Goal: Task Accomplishment & Management: Manage account settings

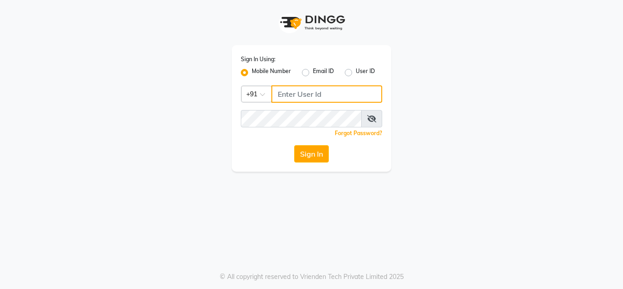
click at [334, 92] on input "Username" at bounding box center [326, 93] width 111 height 17
type input "7400135555"
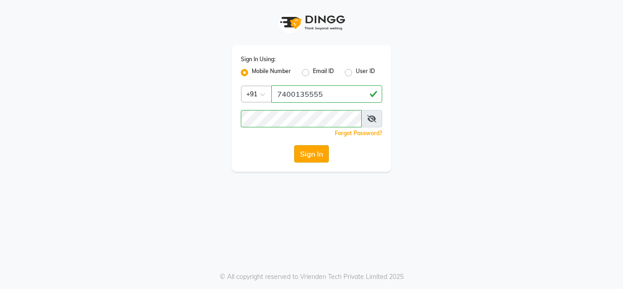
click at [307, 155] on button "Sign In" at bounding box center [311, 153] width 35 height 17
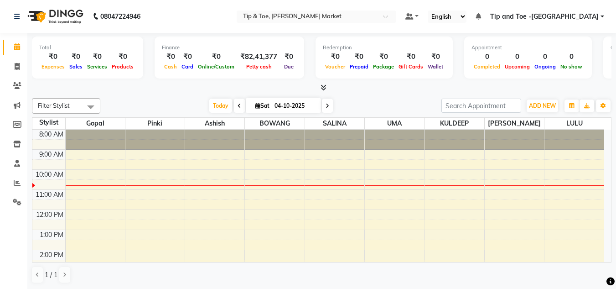
click at [332, 182] on div "8:00 AM 9:00 AM 10:00 AM 11:00 AM 12:00 PM 1:00 PM 2:00 PM 3:00 PM 4:00 PM 5:00…" at bounding box center [318, 259] width 572 height 260
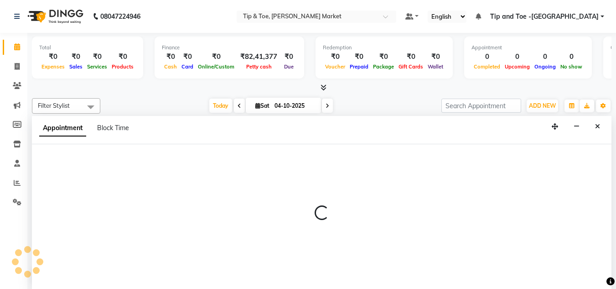
scroll to position [0, 0]
select select "41987"
select select "630"
select select "tentative"
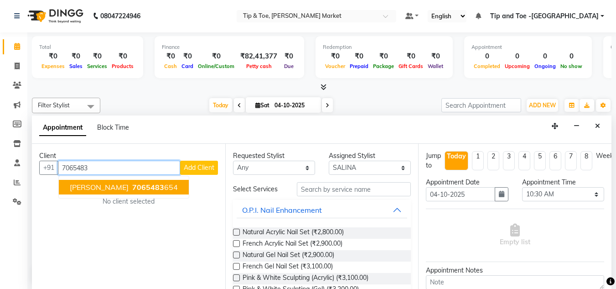
click at [84, 187] on span "[PERSON_NAME]" at bounding box center [99, 186] width 59 height 9
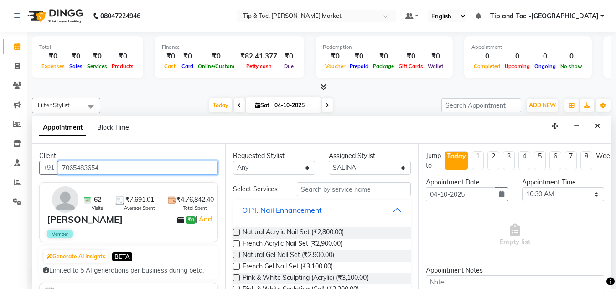
type input "7065483654"
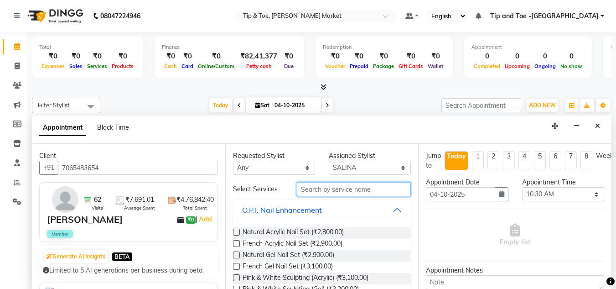
click at [341, 187] on input "text" at bounding box center [354, 189] width 114 height 14
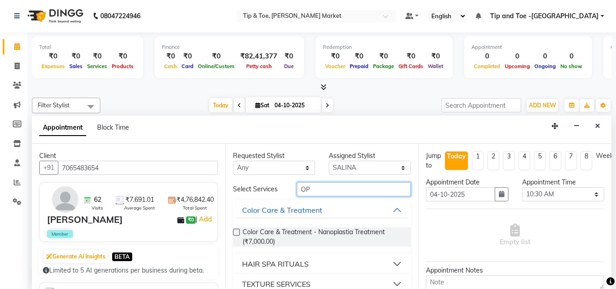
type input "O"
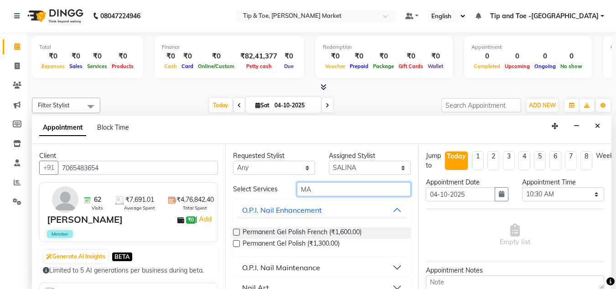
type input "M"
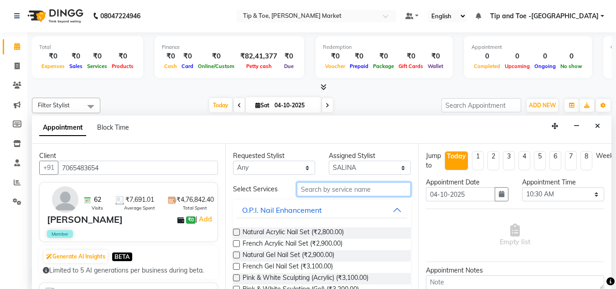
type input "P"
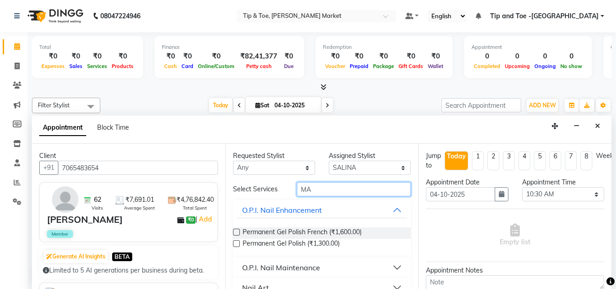
type input "M"
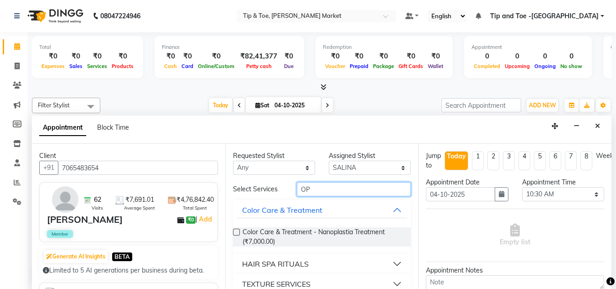
type input "O"
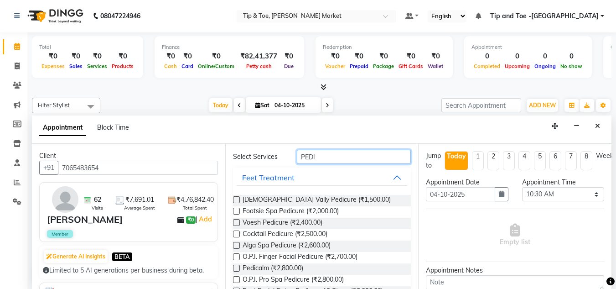
scroll to position [0, 0]
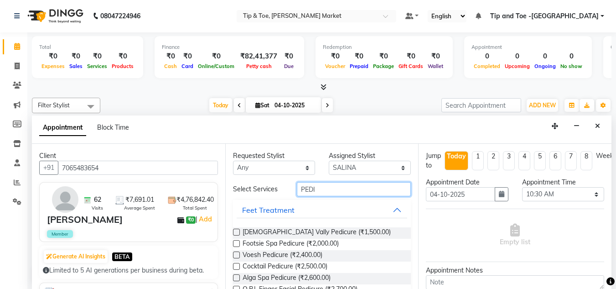
type input "PEDI"
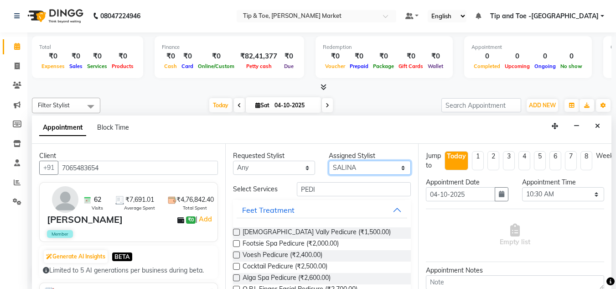
click at [383, 165] on select "Select [PERSON_NAME] [PERSON_NAME] [PERSON_NAME] [PERSON_NAME]" at bounding box center [370, 167] width 82 height 14
select select "90516"
click at [329, 160] on select "Select [PERSON_NAME] [PERSON_NAME] [PERSON_NAME] [PERSON_NAME]" at bounding box center [370, 167] width 82 height 14
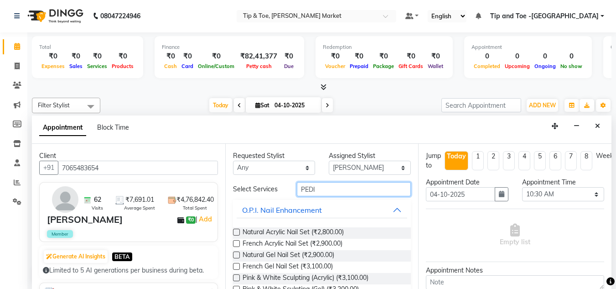
click at [323, 192] on input "PEDI" at bounding box center [354, 189] width 114 height 14
type input "P"
type input "PEDI"
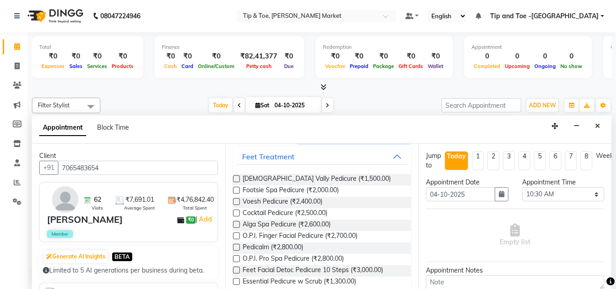
scroll to position [91, 0]
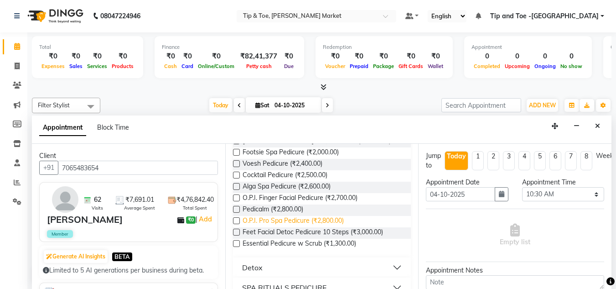
click at [276, 220] on span "O.P.I. Pro Spa Pedicure (₹2,800.00)" at bounding box center [292, 221] width 101 height 11
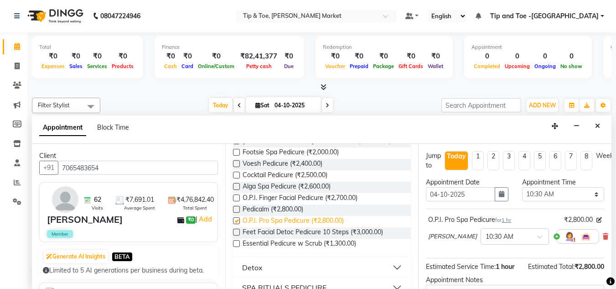
checkbox input "false"
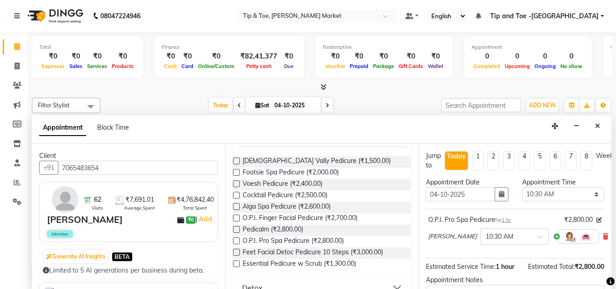
scroll to position [0, 0]
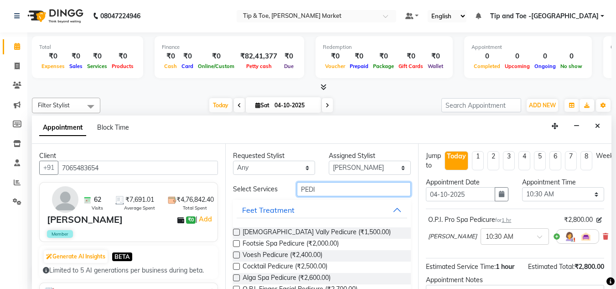
click at [326, 182] on input "PEDI" at bounding box center [354, 189] width 114 height 14
type input "P"
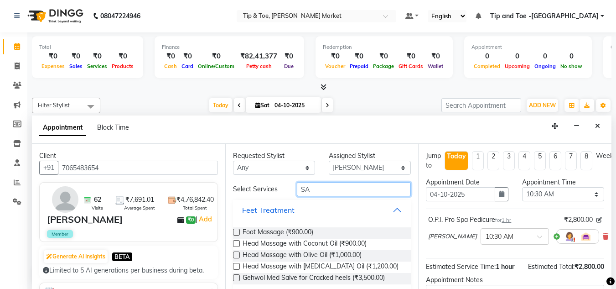
type input "S"
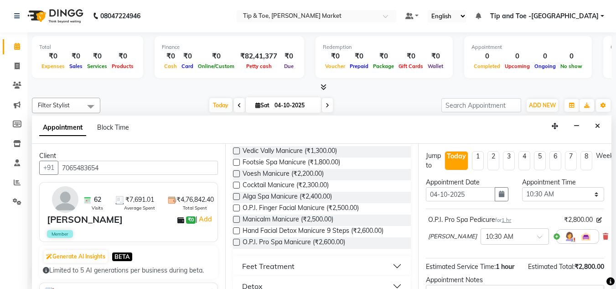
scroll to position [91, 0]
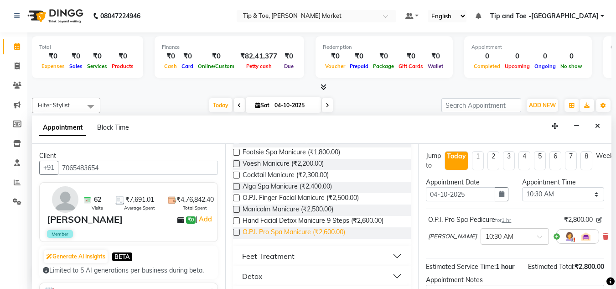
type input "MANI"
click at [330, 230] on span "O.P.I. Pro Spa Manicure (₹2,600.00)" at bounding box center [293, 232] width 103 height 11
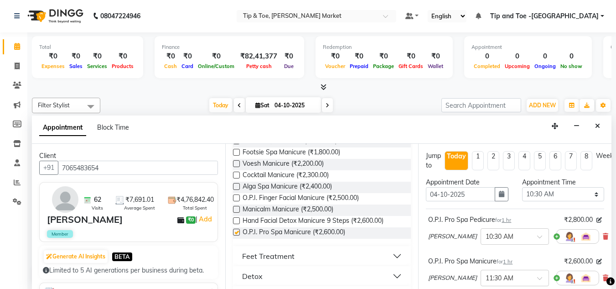
checkbox input "false"
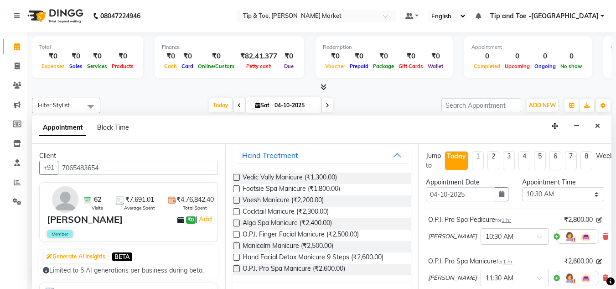
scroll to position [0, 0]
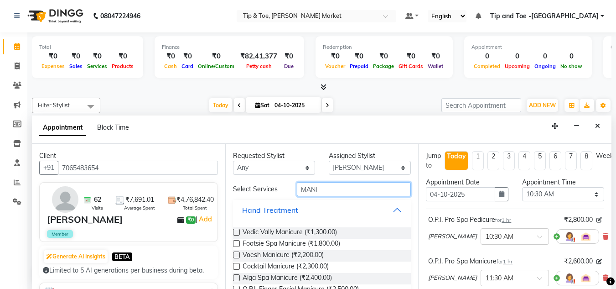
click at [331, 188] on input "MANI" at bounding box center [354, 189] width 114 height 14
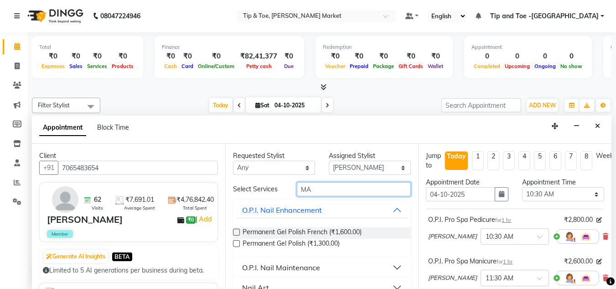
type input "M"
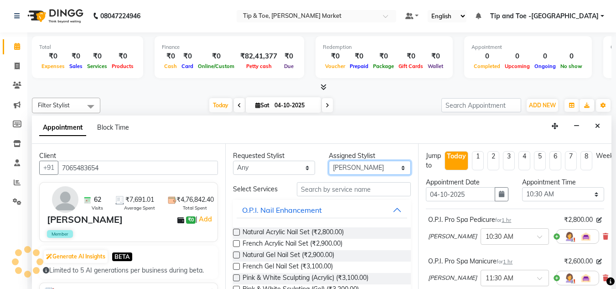
click at [366, 166] on select "Select [PERSON_NAME] [PERSON_NAME] [PERSON_NAME] [PERSON_NAME]" at bounding box center [370, 167] width 82 height 14
select select "41987"
click at [329, 160] on select "Select [PERSON_NAME] [PERSON_NAME] [PERSON_NAME] [PERSON_NAME]" at bounding box center [370, 167] width 82 height 14
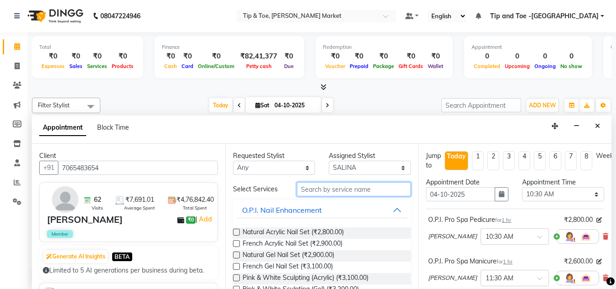
click at [316, 190] on input "text" at bounding box center [354, 189] width 114 height 14
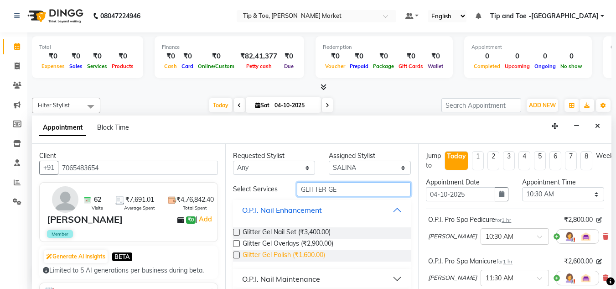
type input "GLITTER GE"
click at [258, 255] on span "Glitter Gel Polish (₹1,600.00)" at bounding box center [283, 255] width 82 height 11
checkbox input "false"
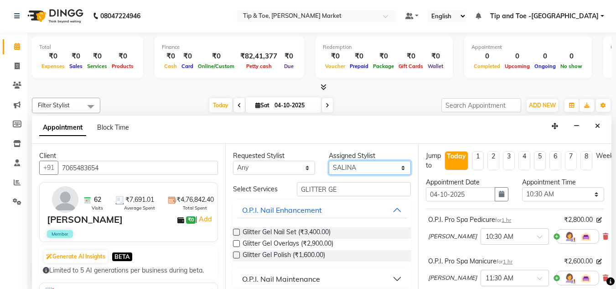
click at [388, 166] on select "Select [PERSON_NAME] [PERSON_NAME] [PERSON_NAME] [PERSON_NAME]" at bounding box center [370, 167] width 82 height 14
click at [329, 160] on select "Select [PERSON_NAME] [PERSON_NAME] [PERSON_NAME] [PERSON_NAME]" at bounding box center [370, 167] width 82 height 14
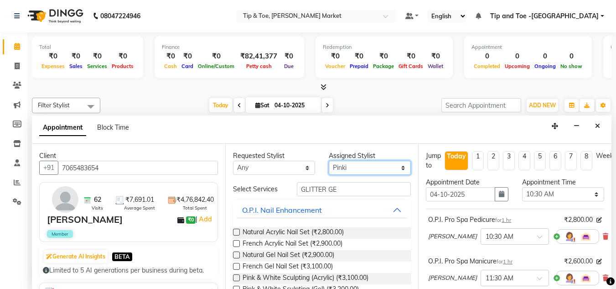
click at [389, 166] on select "Select [PERSON_NAME] [PERSON_NAME] [PERSON_NAME] [PERSON_NAME]" at bounding box center [370, 167] width 82 height 14
select select "41966"
click at [329, 160] on select "Select [PERSON_NAME] [PERSON_NAME] [PERSON_NAME] [PERSON_NAME]" at bounding box center [370, 167] width 82 height 14
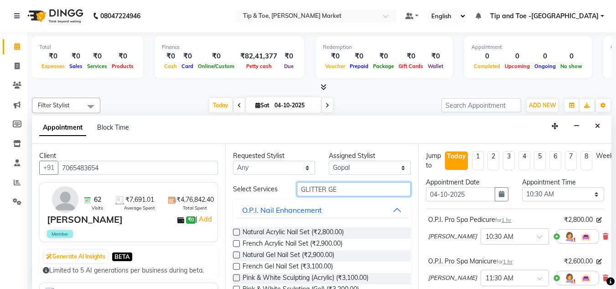
click at [342, 190] on input "GLITTER GE" at bounding box center [354, 189] width 114 height 14
type input "G"
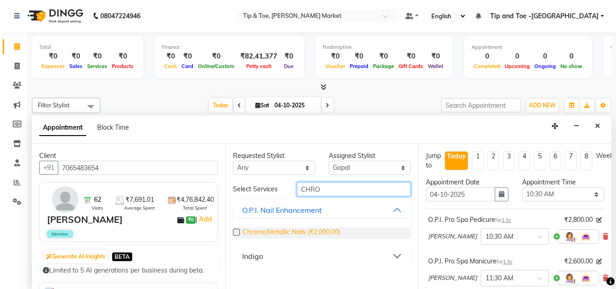
type input "CHRO"
click at [280, 228] on span "Chrome/Metallic Nails (₹2,000.00)" at bounding box center [291, 232] width 98 height 11
checkbox input "false"
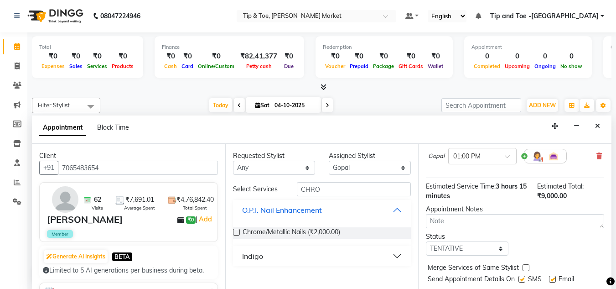
scroll to position [236, 0]
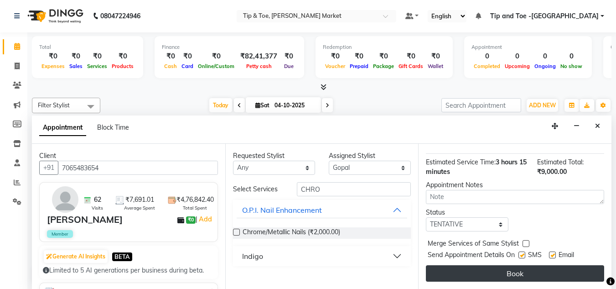
click at [478, 268] on button "Book" at bounding box center [515, 273] width 178 height 16
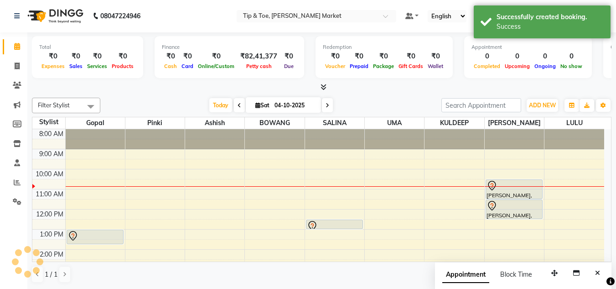
scroll to position [0, 0]
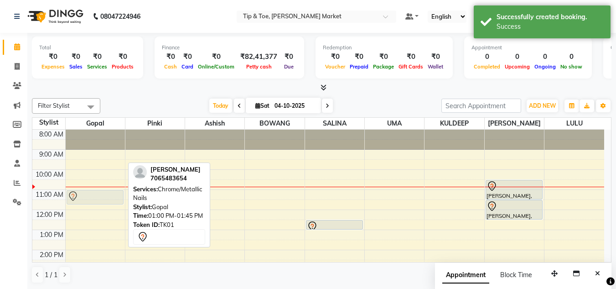
drag, startPoint x: 97, startPoint y: 234, endPoint x: 96, endPoint y: 193, distance: 41.0
click at [96, 193] on div "Jennifer, TK01, 01:00 PM-01:45 PM, Chrome/Metallic Nails Jennifer, TK01, 01:00 …" at bounding box center [95, 259] width 59 height 260
click at [96, 193] on div at bounding box center [94, 196] width 55 height 11
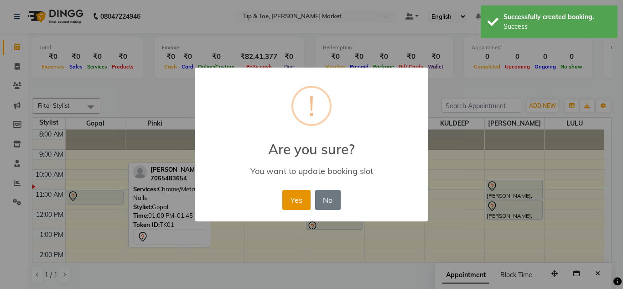
click at [291, 196] on button "Yes" at bounding box center [296, 200] width 28 height 20
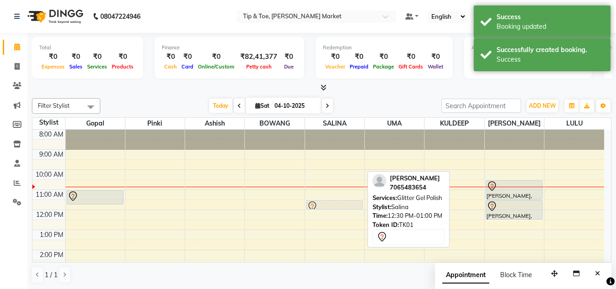
drag, startPoint x: 337, startPoint y: 225, endPoint x: 339, endPoint y: 199, distance: 26.5
click at [339, 200] on div "Jennifer, TK01, 12:30 PM-01:00 PM, Glitter Gel Polish Jennifer, TK01, 12:30 PM-…" at bounding box center [334, 259] width 59 height 260
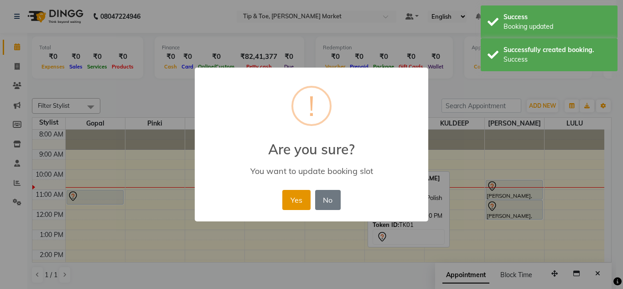
click at [288, 197] on button "Yes" at bounding box center [296, 200] width 28 height 20
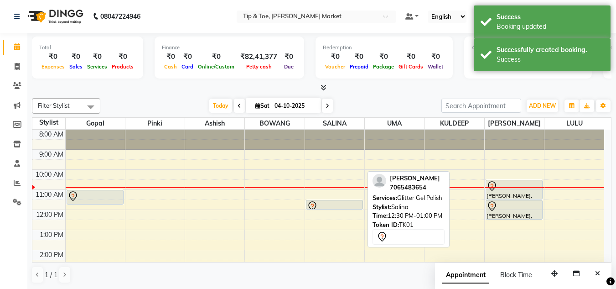
click at [155, 192] on div "8:00 AM 9:00 AM 10:00 AM 11:00 AM 12:00 PM 1:00 PM 2:00 PM 3:00 PM 4:00 PM 5:00…" at bounding box center [318, 259] width 572 height 260
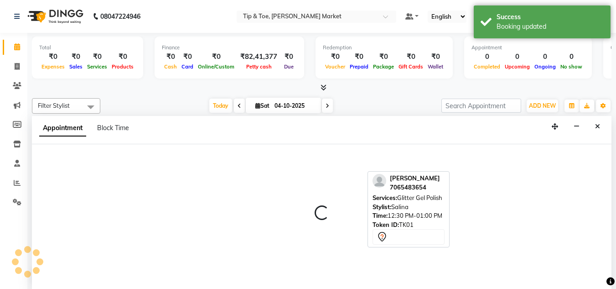
scroll to position [0, 0]
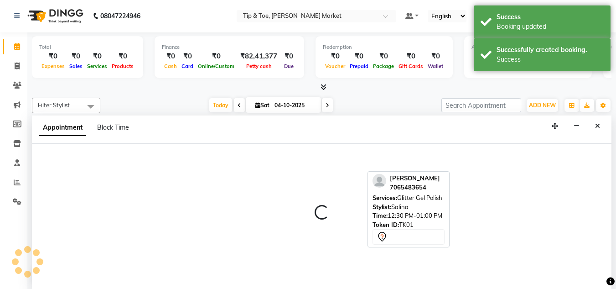
select select "41968"
select select "tentative"
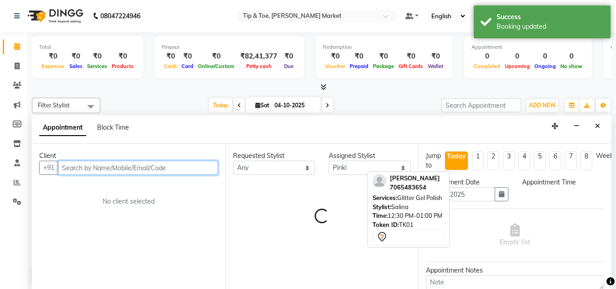
select select "660"
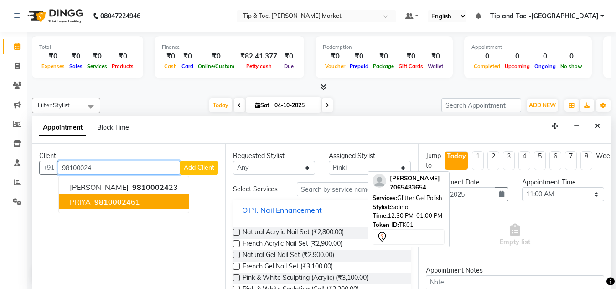
click at [108, 201] on span "98100024" at bounding box center [112, 201] width 36 height 9
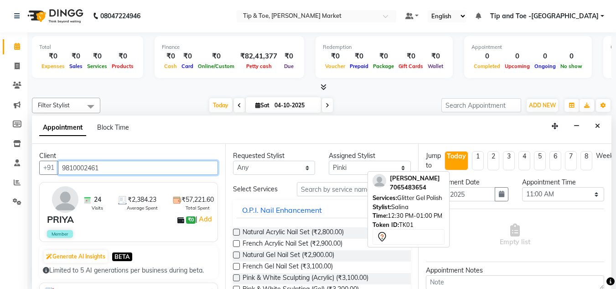
type input "9810002461"
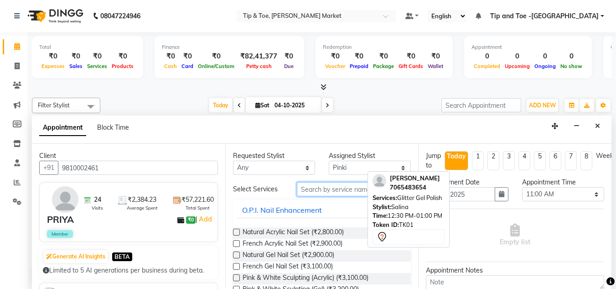
click at [355, 185] on input "text" at bounding box center [354, 189] width 114 height 14
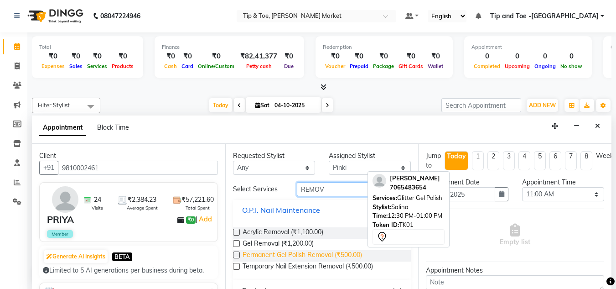
type input "REMOV"
click at [323, 253] on span "Permanent Gel Polish Removal (₹500.00)" at bounding box center [301, 255] width 119 height 11
checkbox input "false"
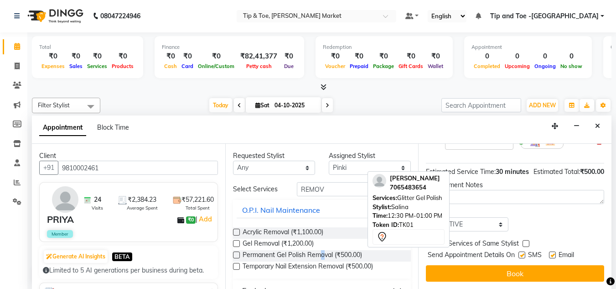
scroll to position [111, 0]
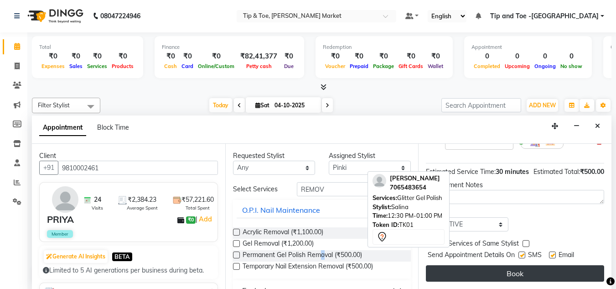
click at [494, 265] on button "Book" at bounding box center [515, 273] width 178 height 16
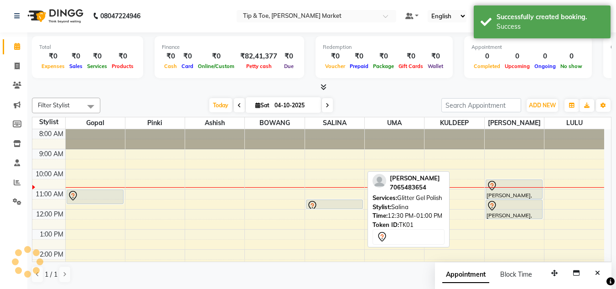
scroll to position [0, 0]
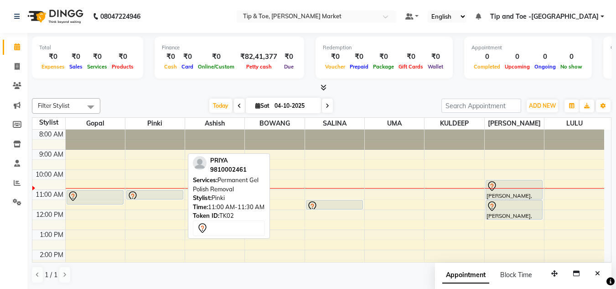
click at [156, 195] on div at bounding box center [154, 196] width 55 height 11
click at [150, 192] on div at bounding box center [154, 196] width 55 height 11
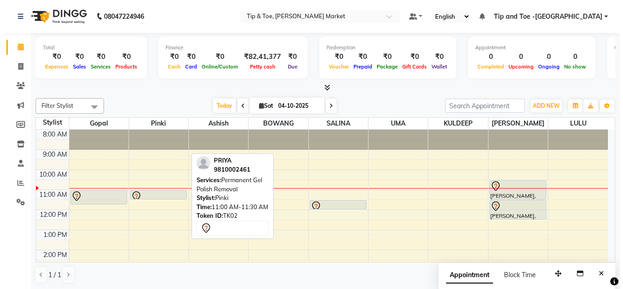
select select "7"
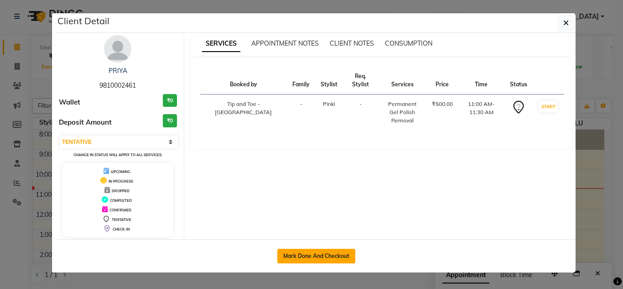
click at [296, 255] on button "Mark Done And Checkout" at bounding box center [316, 255] width 78 height 15
select select "service"
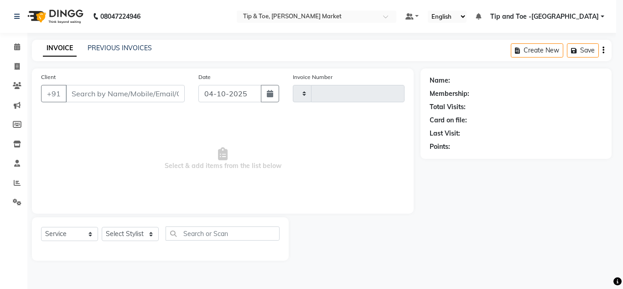
type input "1561"
select select "5940"
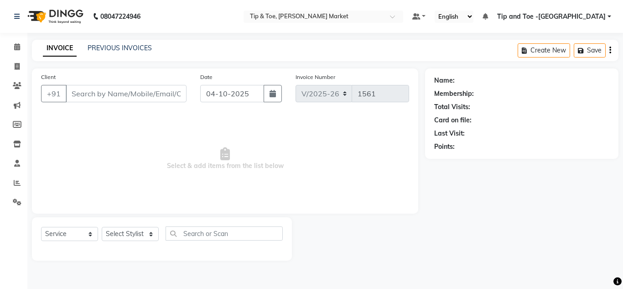
type input "9810002461"
select select "41968"
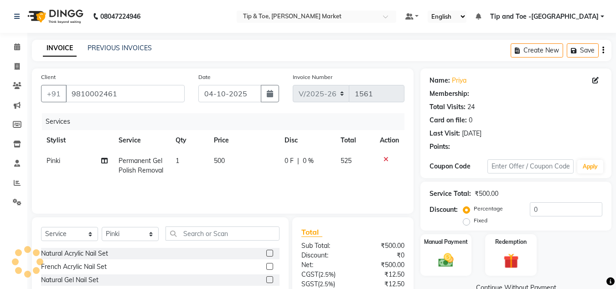
select select "1: Object"
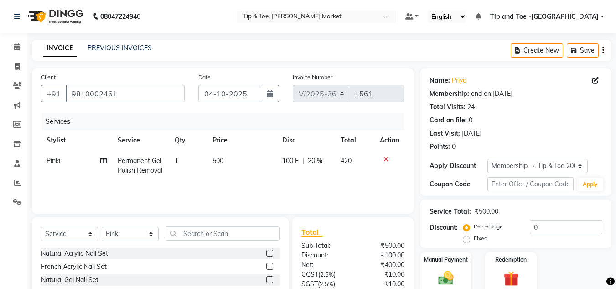
type input "20"
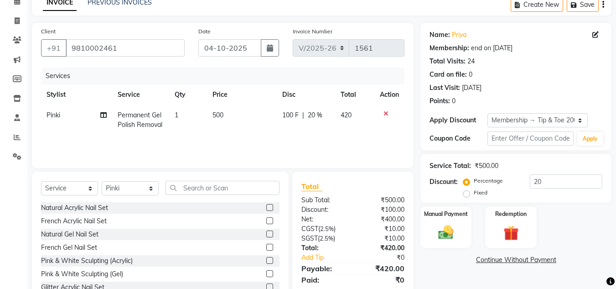
scroll to position [77, 0]
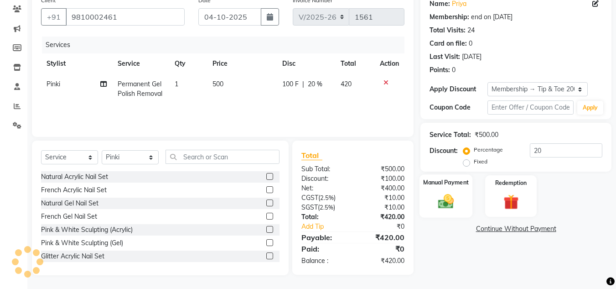
drag, startPoint x: 459, startPoint y: 186, endPoint x: 454, endPoint y: 183, distance: 5.5
click at [459, 186] on label "Manual Payment" at bounding box center [446, 182] width 46 height 9
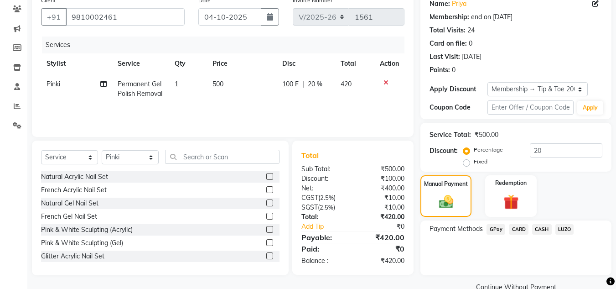
drag, startPoint x: 543, startPoint y: 227, endPoint x: 535, endPoint y: 221, distance: 9.9
click at [541, 225] on span "CASH" at bounding box center [542, 229] width 20 height 10
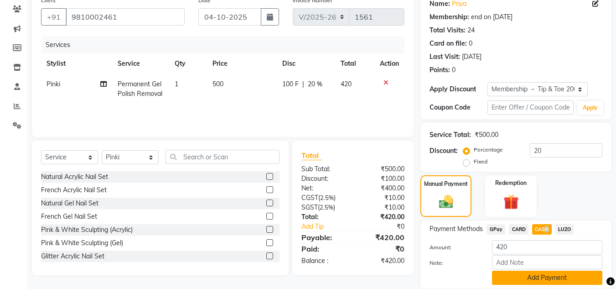
click at [540, 275] on button "Add Payment" at bounding box center [547, 277] width 110 height 14
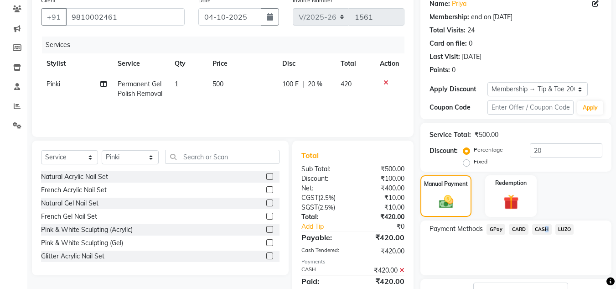
scroll to position [147, 0]
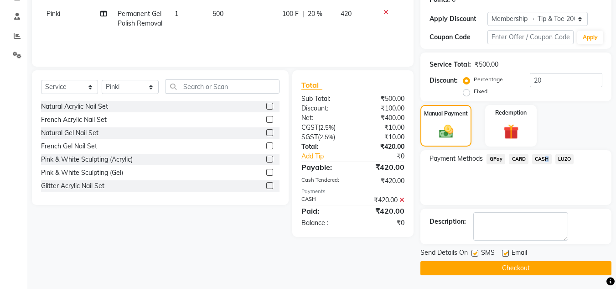
click at [515, 270] on button "Checkout" at bounding box center [515, 268] width 191 height 14
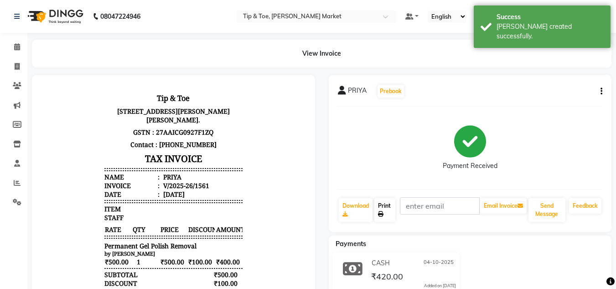
click at [380, 206] on link "Print" at bounding box center [384, 210] width 21 height 24
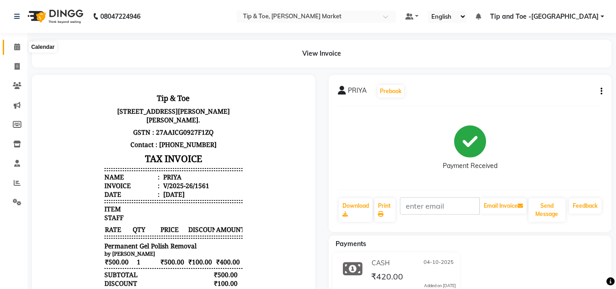
click at [16, 44] on icon at bounding box center [17, 46] width 6 height 7
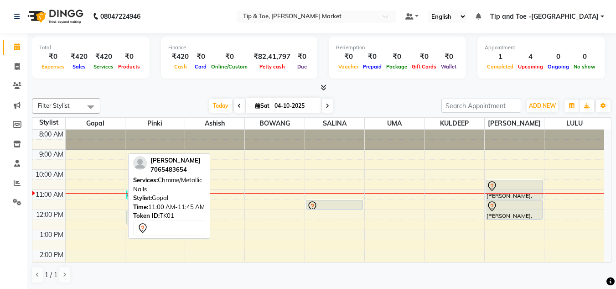
drag, startPoint x: 100, startPoint y: 196, endPoint x: 139, endPoint y: 216, distance: 43.4
click at [139, 216] on div "Filter Stylist Select All Ashish BOWANG Gopal KULDEEP LULU Pinki SALINA SALMAN …" at bounding box center [321, 190] width 579 height 192
click at [139, 211] on div "Time: 11:00 AM-11:45 AM" at bounding box center [169, 206] width 72 height 9
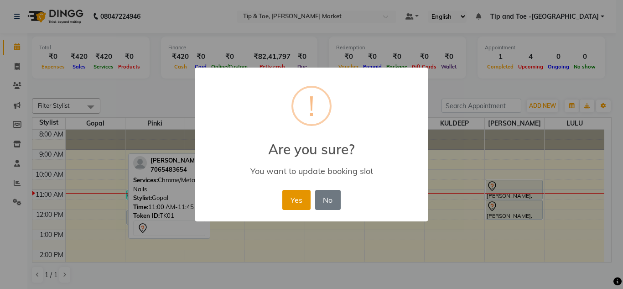
click at [292, 199] on button "Yes" at bounding box center [296, 200] width 28 height 20
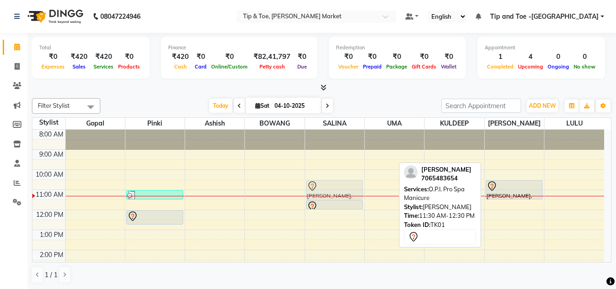
drag, startPoint x: 526, startPoint y: 214, endPoint x: 335, endPoint y: 196, distance: 190.9
click at [335, 196] on tr "PRIYA, TK02, 11:00 AM-11:30 AM, Permanent Gel Polish Removal Jennifer, TK01, 12…" at bounding box center [318, 259] width 572 height 260
click at [335, 196] on div at bounding box center [334, 196] width 59 height 0
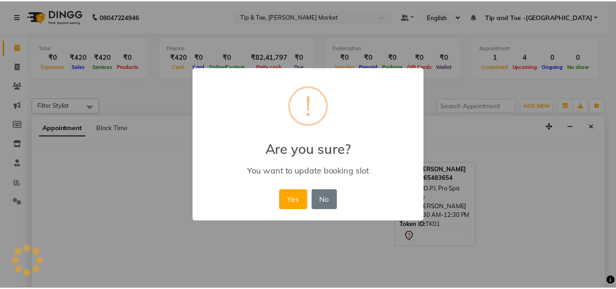
scroll to position [0, 0]
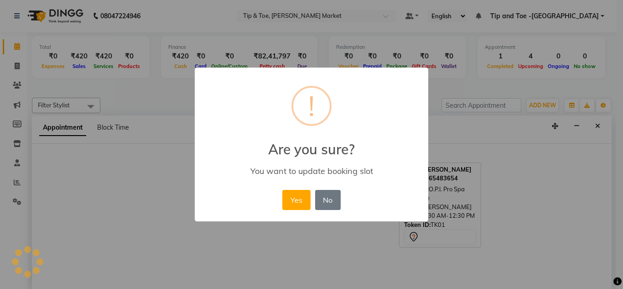
select select "41987"
select select "660"
select select "tentative"
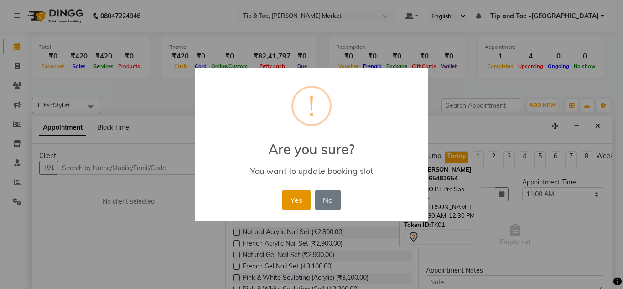
click at [291, 190] on button "Yes" at bounding box center [296, 200] width 28 height 20
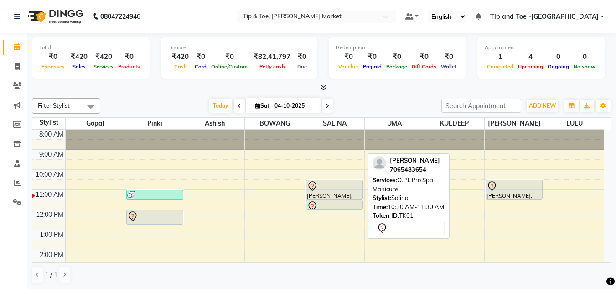
click at [331, 187] on div at bounding box center [334, 185] width 55 height 11
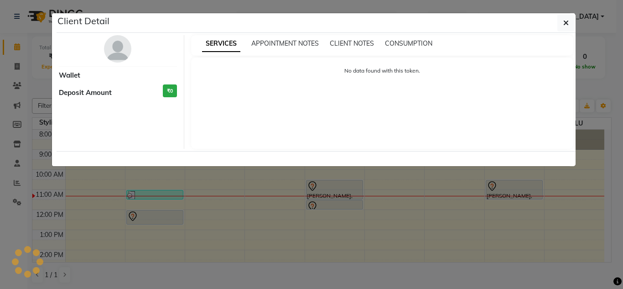
select select "7"
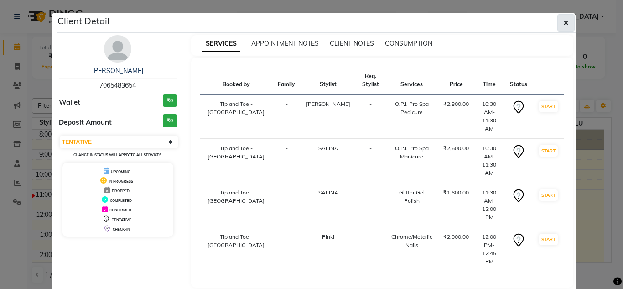
click at [565, 23] on icon "button" at bounding box center [565, 22] width 5 height 7
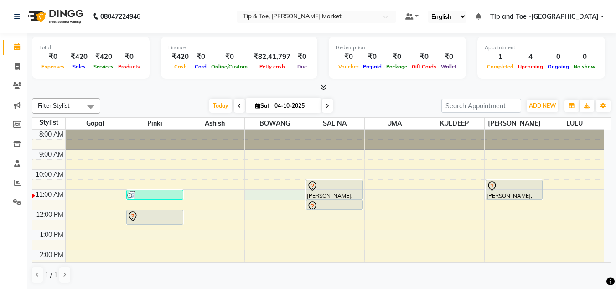
click at [253, 199] on div "8:00 AM 9:00 AM 10:00 AM 11:00 AM 12:00 PM 1:00 PM 2:00 PM 3:00 PM 4:00 PM 5:00…" at bounding box center [318, 259] width 572 height 260
select select "41981"
select select "tentative"
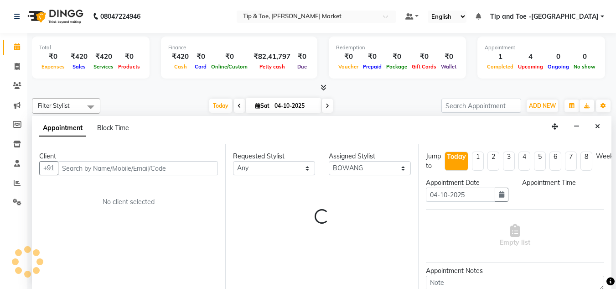
scroll to position [0, 0]
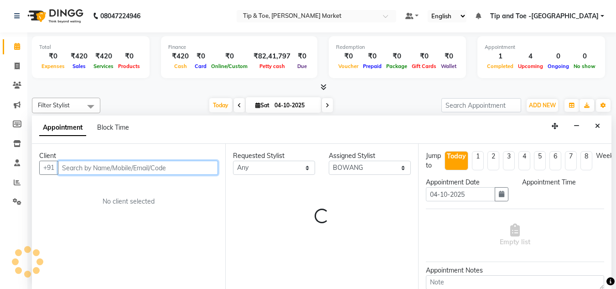
select select "660"
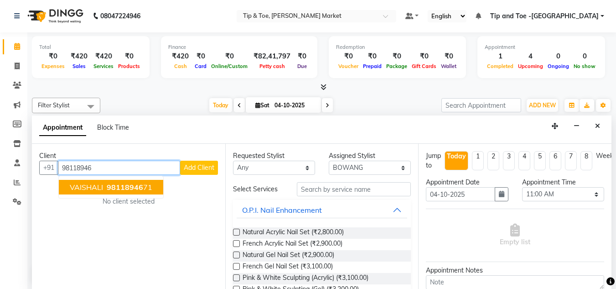
click at [119, 188] on span "98118946" at bounding box center [125, 186] width 36 height 9
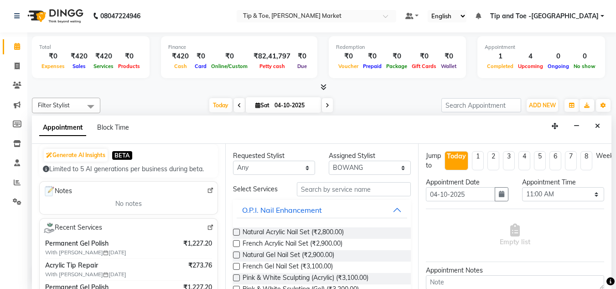
scroll to position [182, 0]
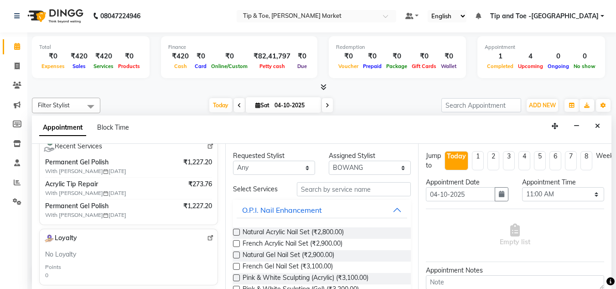
type input "9811894671"
click at [325, 184] on input "text" at bounding box center [354, 189] width 114 height 14
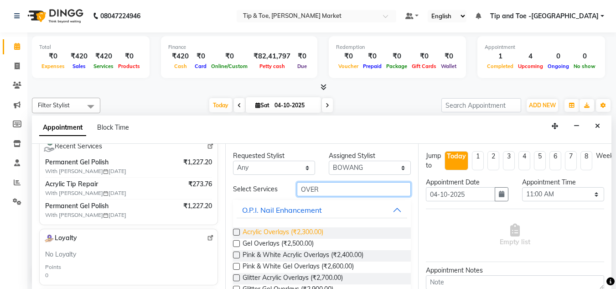
type input "OVER"
click at [304, 230] on span "Acrylic Overlays (₹2,300.00)" at bounding box center [282, 232] width 81 height 11
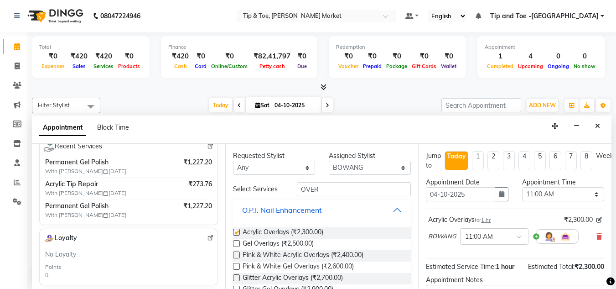
checkbox input "false"
click at [320, 186] on input "OVER" at bounding box center [354, 189] width 114 height 14
type input "O"
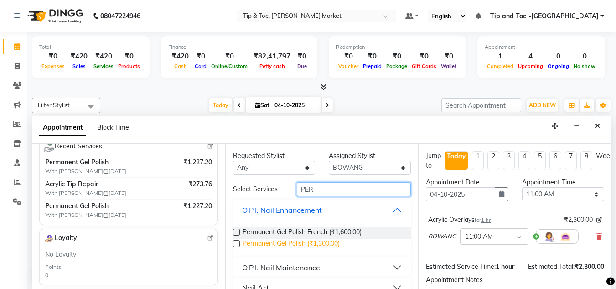
type input "PER"
click at [304, 243] on span "Permanent Gel Polish (₹1,300.00)" at bounding box center [290, 243] width 97 height 11
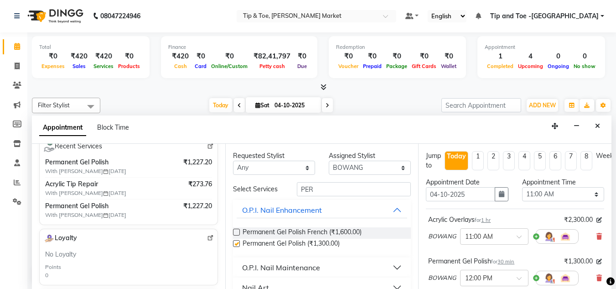
checkbox input "false"
click at [371, 163] on select "Select [PERSON_NAME] [PERSON_NAME] [PERSON_NAME] [PERSON_NAME]" at bounding box center [370, 167] width 82 height 14
select select "75418"
click at [329, 160] on select "Select [PERSON_NAME] [PERSON_NAME] [PERSON_NAME] [PERSON_NAME]" at bounding box center [370, 167] width 82 height 14
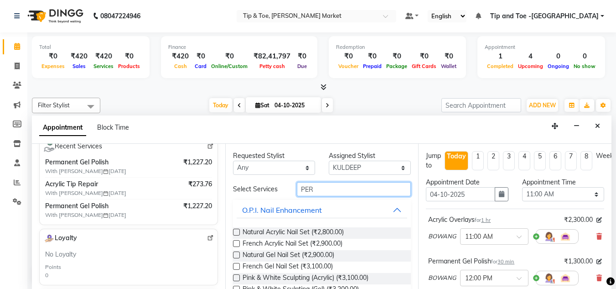
click at [323, 192] on input "PER" at bounding box center [354, 189] width 114 height 14
type input "P"
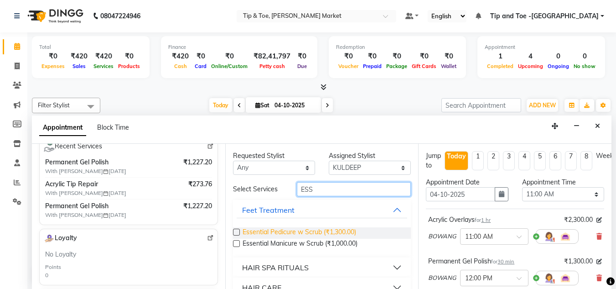
type input "ESS"
click at [289, 233] on span "Essential Pedicure w Scrub (₹1,300.00)" at bounding box center [298, 232] width 113 height 11
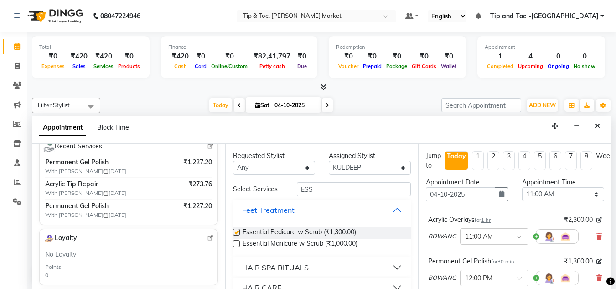
checkbox input "false"
click at [325, 187] on input "ESS" at bounding box center [354, 189] width 114 height 14
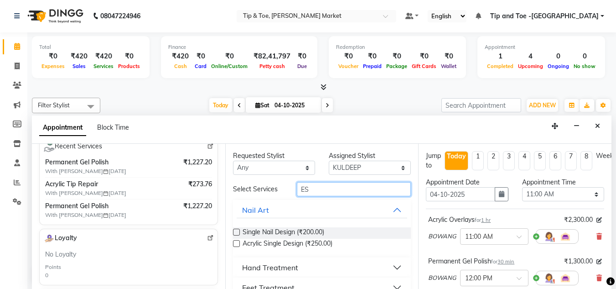
type input "E"
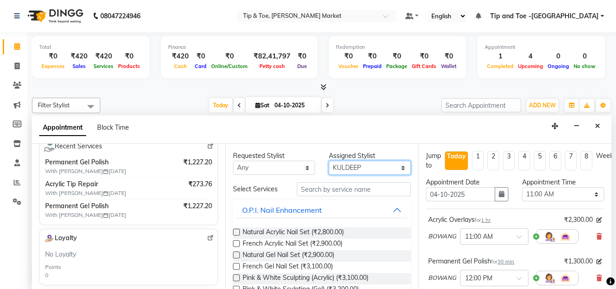
click at [356, 165] on select "Select [PERSON_NAME] [PERSON_NAME] [PERSON_NAME] [PERSON_NAME]" at bounding box center [370, 167] width 82 height 14
select select "41966"
click at [329, 160] on select "Select [PERSON_NAME] [PERSON_NAME] [PERSON_NAME] [PERSON_NAME]" at bounding box center [370, 167] width 82 height 14
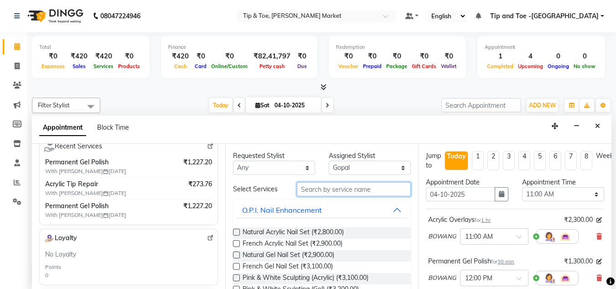
click at [337, 189] on input "text" at bounding box center [354, 189] width 114 height 14
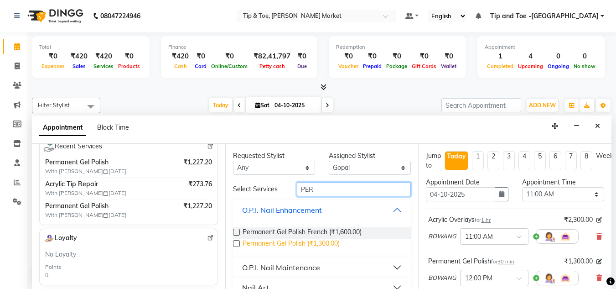
type input "PER"
click at [279, 239] on span "Permanent Gel Polish (₹1,300.00)" at bounding box center [290, 243] width 97 height 11
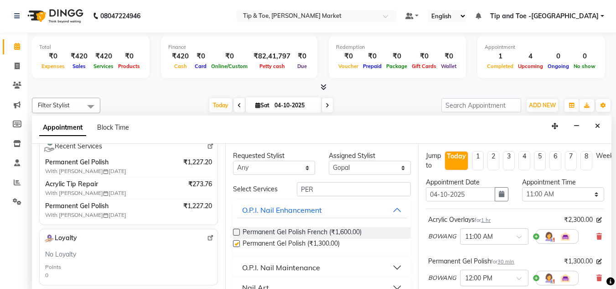
checkbox input "false"
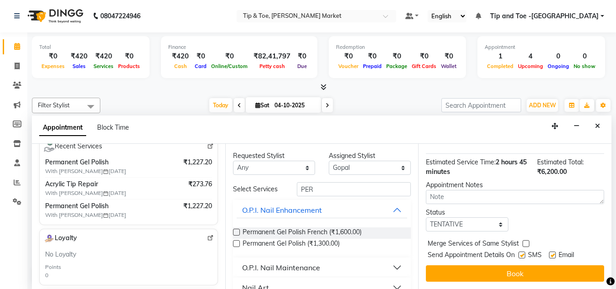
scroll to position [236, 0]
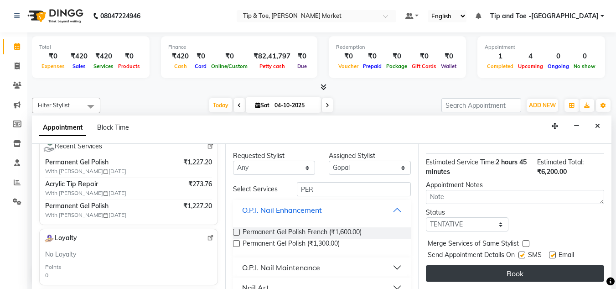
click at [474, 266] on button "Book" at bounding box center [515, 273] width 178 height 16
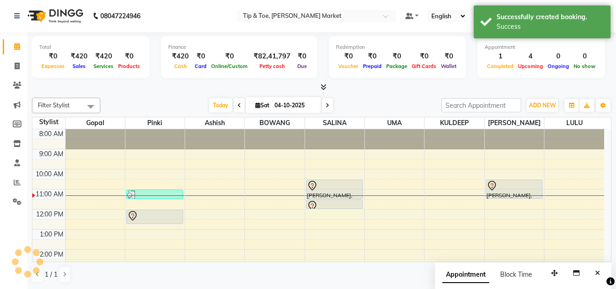
scroll to position [0, 0]
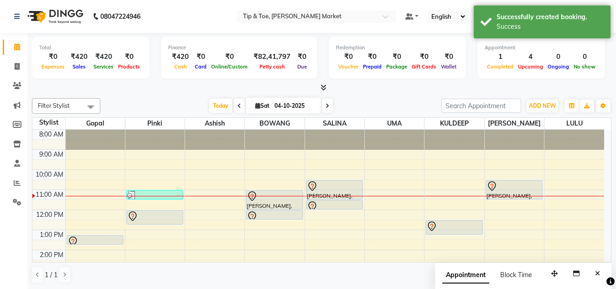
drag, startPoint x: 81, startPoint y: 242, endPoint x: 87, endPoint y: 218, distance: 24.9
click at [87, 218] on div "8:00 AM 9:00 AM 10:00 AM 11:00 AM 12:00 PM 1:00 PM 2:00 PM 3:00 PM 4:00 PM 5:00…" at bounding box center [318, 259] width 572 height 260
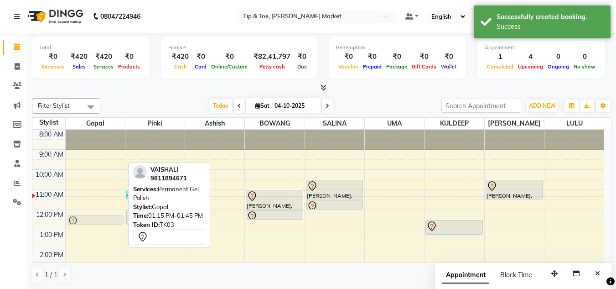
drag, startPoint x: 81, startPoint y: 238, endPoint x: 83, endPoint y: 214, distance: 24.2
click at [83, 214] on div "8:00 AM 9:00 AM 10:00 AM 11:00 AM 12:00 PM 1:00 PM 2:00 PM 3:00 PM 4:00 PM 5:00…" at bounding box center [318, 259] width 572 height 260
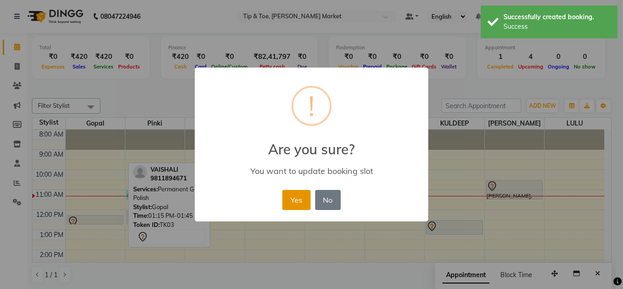
click at [294, 197] on button "Yes" at bounding box center [296, 200] width 28 height 20
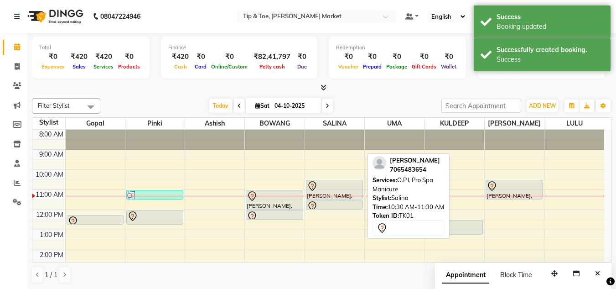
click at [328, 186] on div at bounding box center [334, 185] width 55 height 11
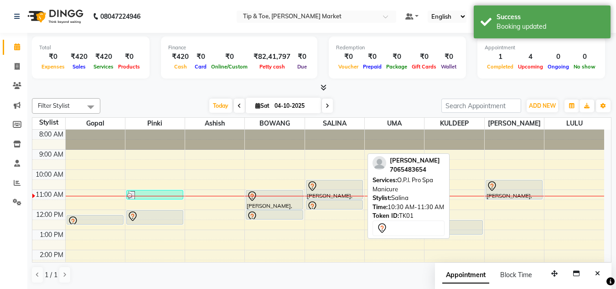
click at [332, 185] on div at bounding box center [334, 185] width 55 height 11
select select "7"
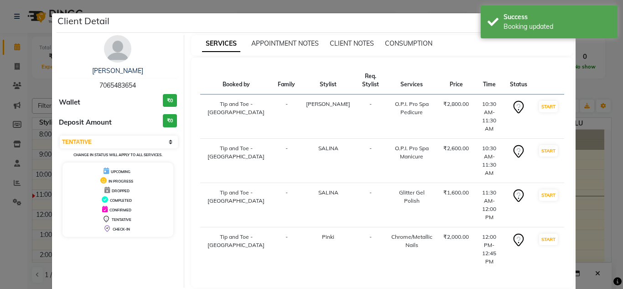
select select "service"
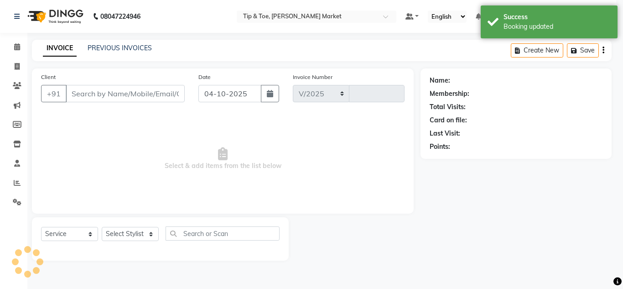
select select "5940"
type input "1562"
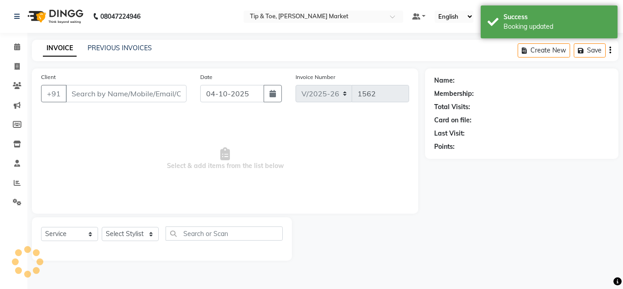
type input "7065483654"
select select "90516"
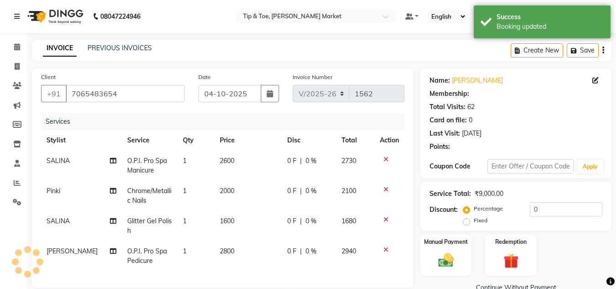
select select "1: Object"
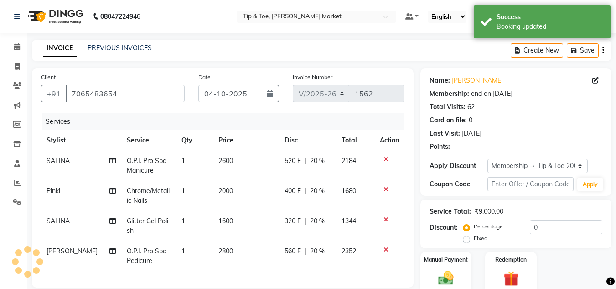
type input "20"
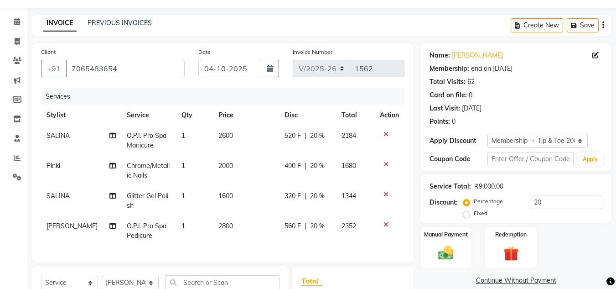
scroll to position [46, 0]
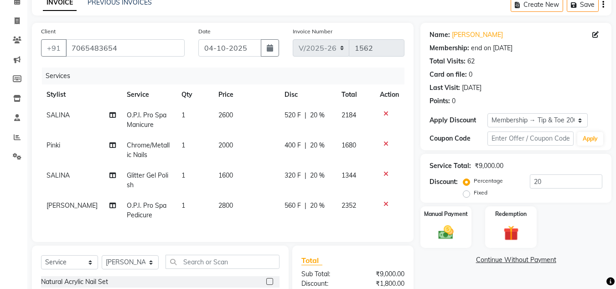
click at [222, 175] on span "1600" at bounding box center [225, 175] width 15 height 8
select select "41987"
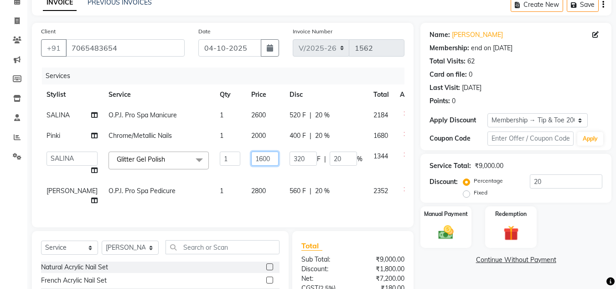
click at [251, 165] on input "1600" at bounding box center [264, 158] width 27 height 14
type input "2000"
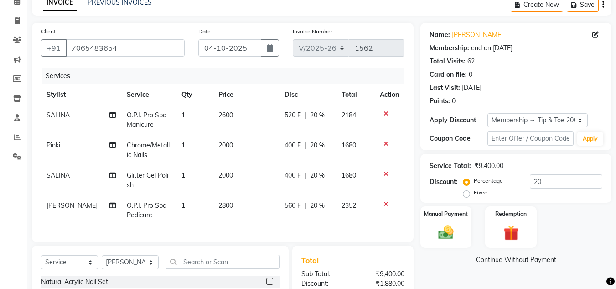
click at [191, 268] on input "text" at bounding box center [222, 261] width 114 height 14
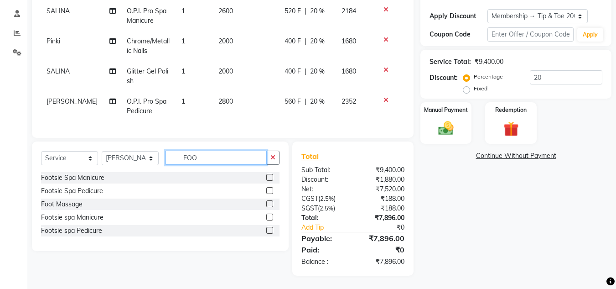
scroll to position [157, 0]
type input "FOO"
click at [95, 203] on div "Foot Massage" at bounding box center [160, 203] width 238 height 11
click at [75, 201] on div "Foot Massage" at bounding box center [61, 204] width 41 height 10
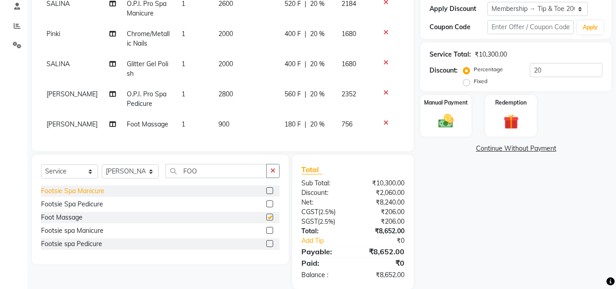
checkbox input "false"
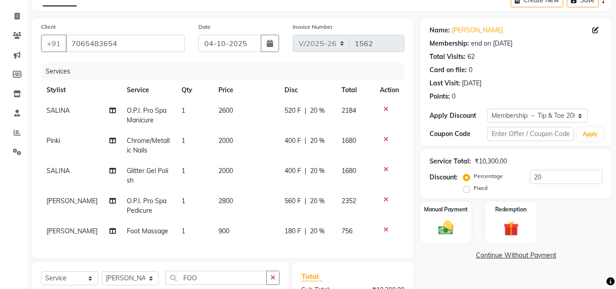
scroll to position [41, 0]
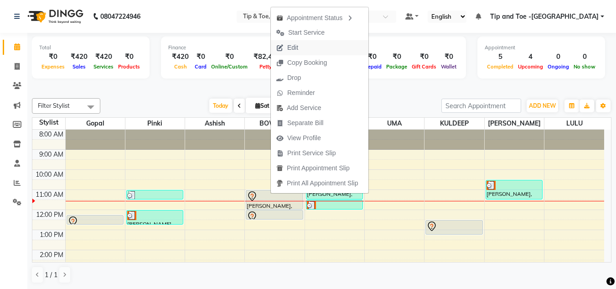
click at [304, 48] on button "Edit" at bounding box center [320, 47] width 98 height 15
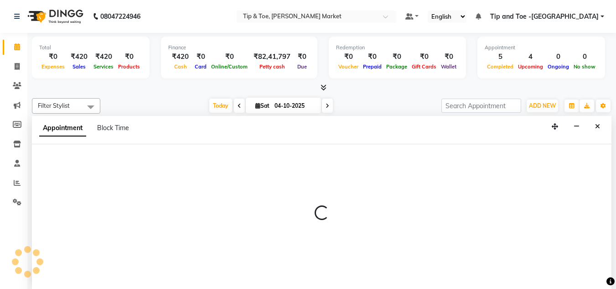
scroll to position [0, 0]
select select "tentative"
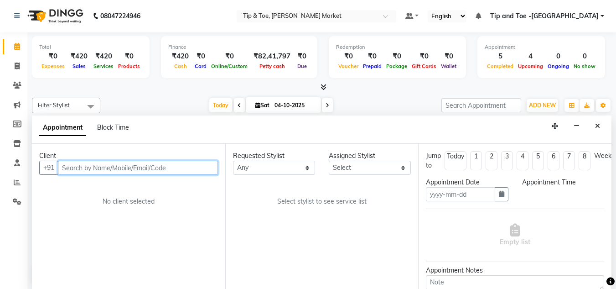
type input "04-10-2025"
select select "660"
select select "75418"
select select "2880"
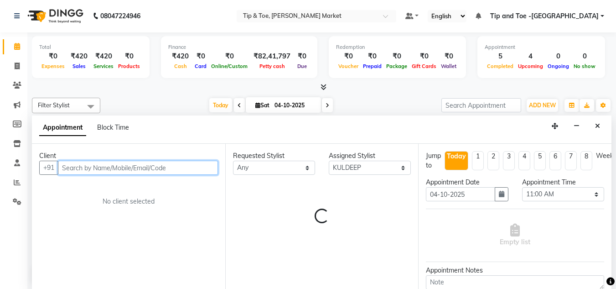
select select "2880"
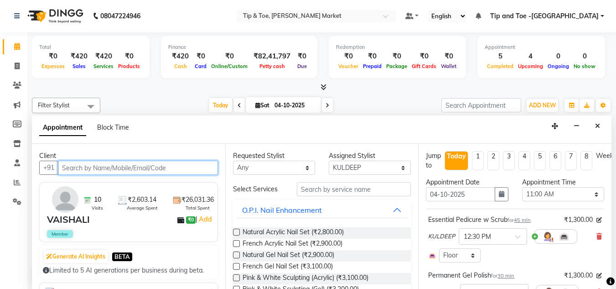
select select "2880"
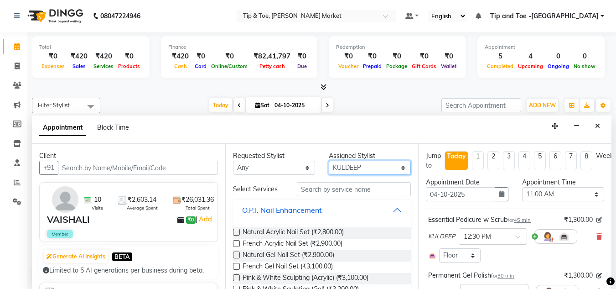
click at [351, 167] on select "Select [PERSON_NAME] [PERSON_NAME] [PERSON_NAME] [PERSON_NAME]" at bounding box center [370, 167] width 82 height 14
select select "41981"
click at [329, 160] on select "Select [PERSON_NAME] [PERSON_NAME] [PERSON_NAME] [PERSON_NAME]" at bounding box center [370, 167] width 82 height 14
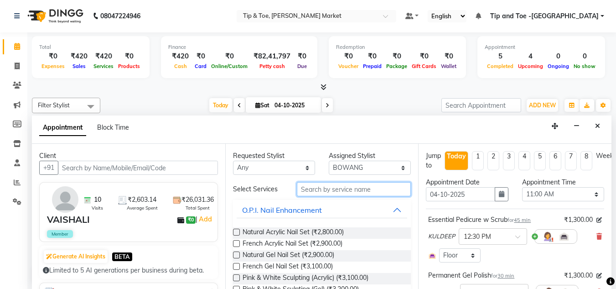
click at [317, 190] on input "text" at bounding box center [354, 189] width 114 height 14
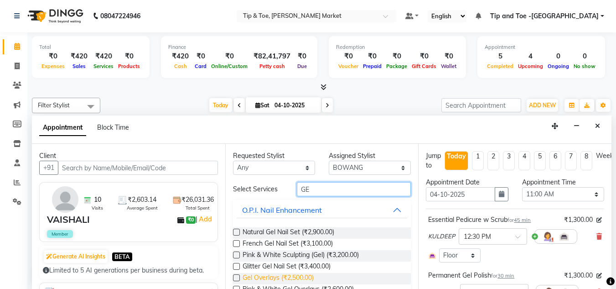
type input "GE"
click at [293, 275] on span "Gel Overlays (₹2,500.00)" at bounding box center [277, 278] width 71 height 11
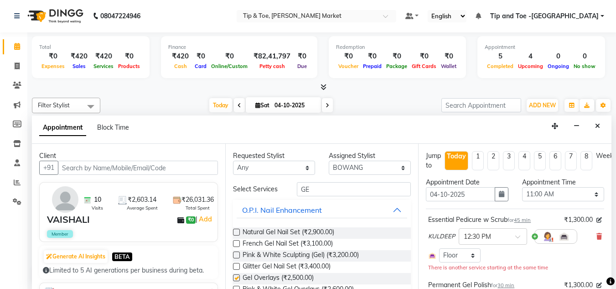
checkbox input "false"
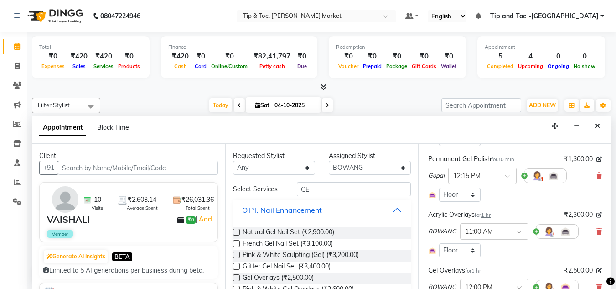
scroll to position [182, 0]
click at [596, 227] on icon at bounding box center [598, 230] width 5 height 6
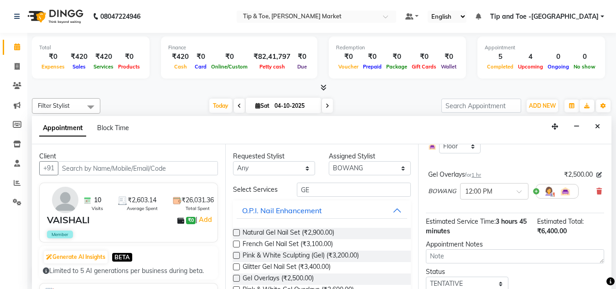
scroll to position [269, 0]
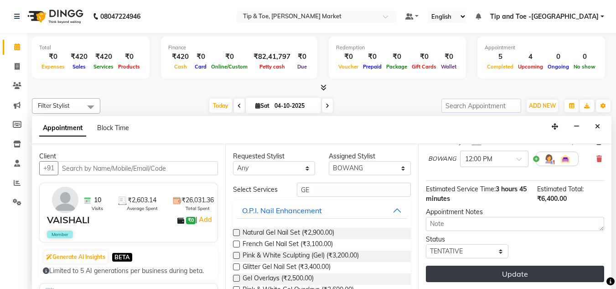
click at [535, 266] on button "Update" at bounding box center [515, 273] width 178 height 16
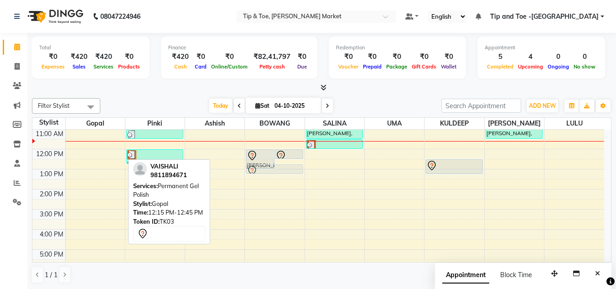
drag, startPoint x: 84, startPoint y: 156, endPoint x: 288, endPoint y: 167, distance: 204.5
click at [288, 167] on tr "[PERSON_NAME], TK03, 12:15 PM-12:45 PM, Permanent Gel Polish PRIYA, TK02, 11:00…" at bounding box center [318, 199] width 572 height 260
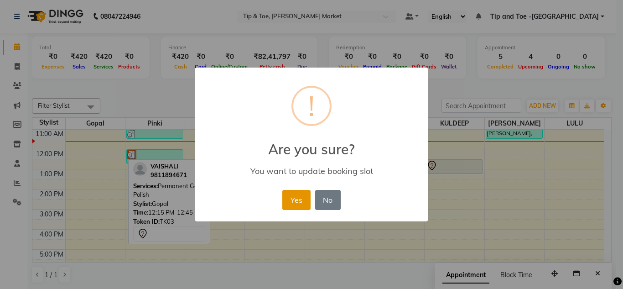
click at [290, 193] on button "Yes" at bounding box center [296, 200] width 28 height 20
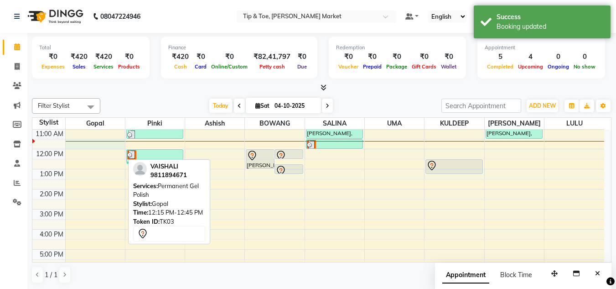
click at [82, 144] on div "8:00 AM 9:00 AM 10:00 AM 11:00 AM 12:00 PM 1:00 PM 2:00 PM 3:00 PM 4:00 PM 5:00…" at bounding box center [318, 199] width 572 height 260
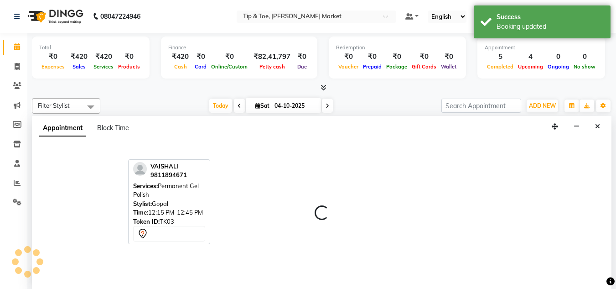
select select "41966"
select select "690"
select select "tentative"
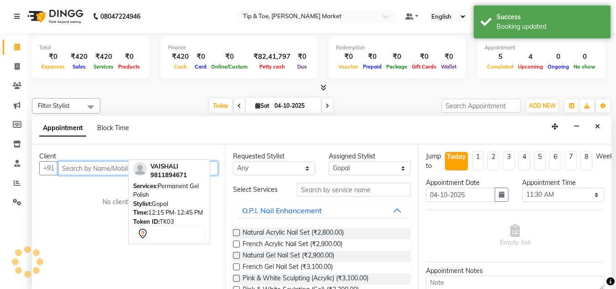
scroll to position [0, 0]
click at [67, 170] on input "text" at bounding box center [138, 167] width 160 height 14
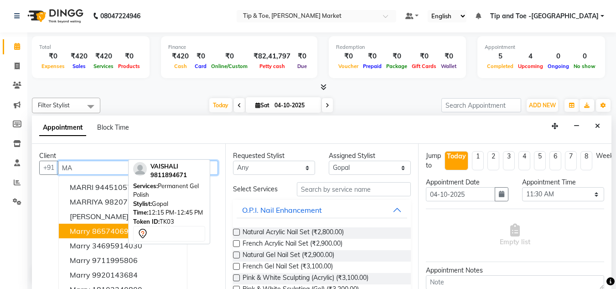
type input "M"
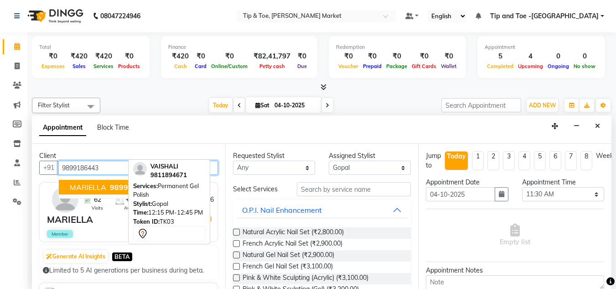
click at [92, 187] on span "MARIELLA" at bounding box center [88, 186] width 36 height 9
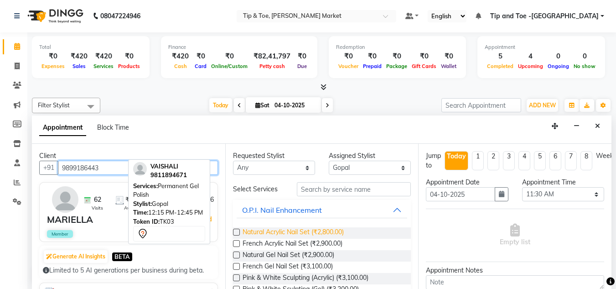
type input "9899186443"
click at [268, 232] on span "Natural Acrylic Nail Set (₹2,800.00)" at bounding box center [292, 232] width 101 height 11
checkbox input "false"
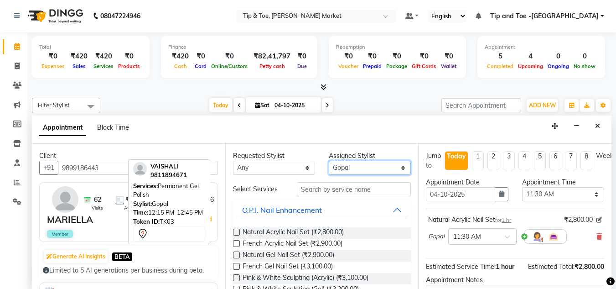
click at [357, 166] on select "Select [PERSON_NAME] [PERSON_NAME] [PERSON_NAME] [PERSON_NAME]" at bounding box center [370, 167] width 82 height 14
select select "41987"
click at [329, 160] on select "Select [PERSON_NAME] [PERSON_NAME] [PERSON_NAME] [PERSON_NAME]" at bounding box center [370, 167] width 82 height 14
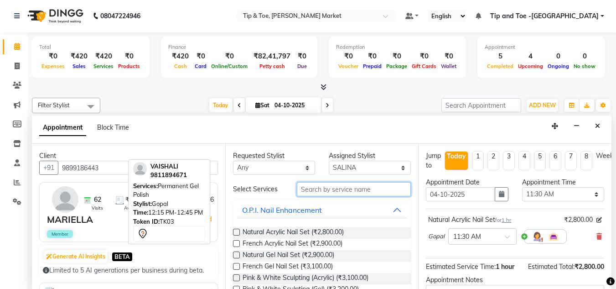
click at [309, 190] on input "text" at bounding box center [354, 189] width 114 height 14
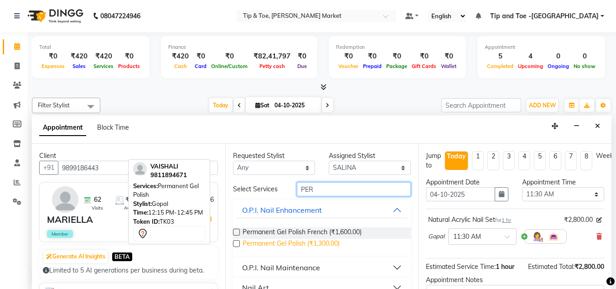
type input "PER"
click at [292, 243] on span "Permanent Gel Polish (₹1,300.00)" at bounding box center [290, 243] width 97 height 11
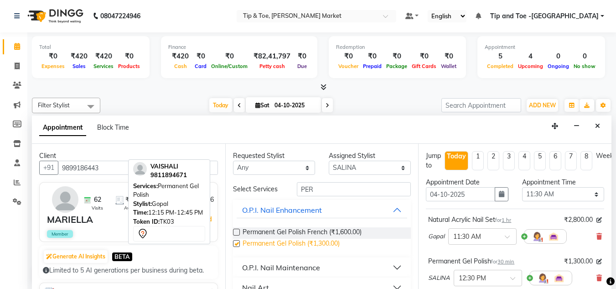
checkbox input "false"
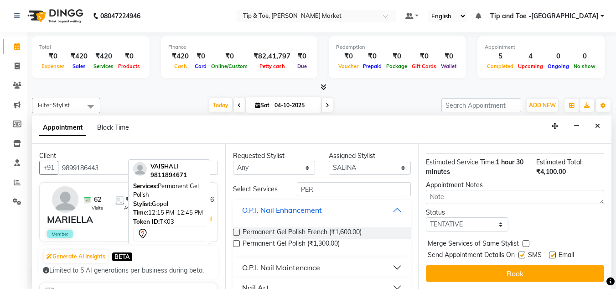
scroll to position [153, 0]
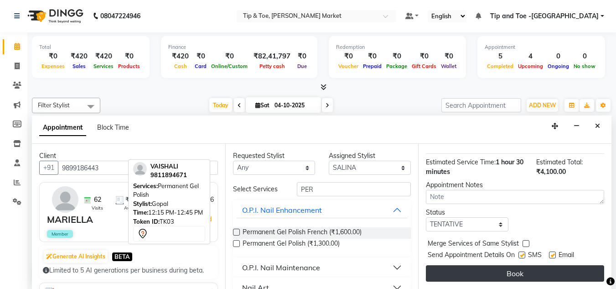
click at [508, 265] on button "Book" at bounding box center [515, 273] width 178 height 16
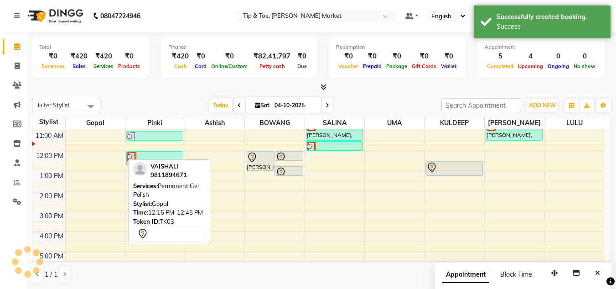
scroll to position [0, 0]
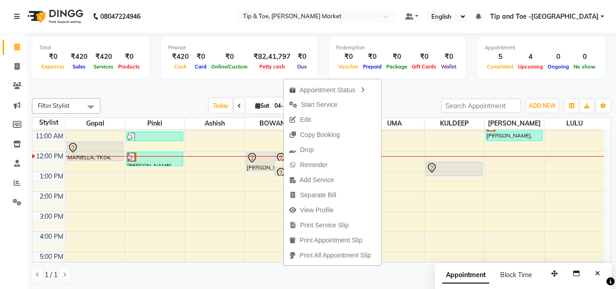
click at [309, 116] on span "Edit" at bounding box center [305, 120] width 11 height 10
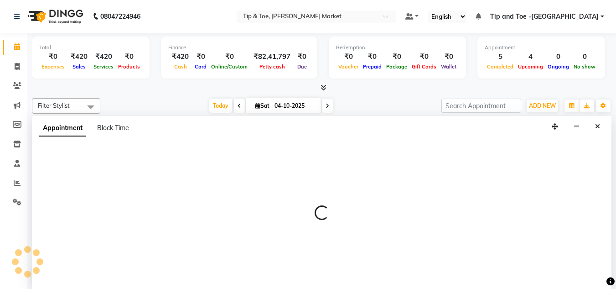
scroll to position [0, 0]
select select "tentative"
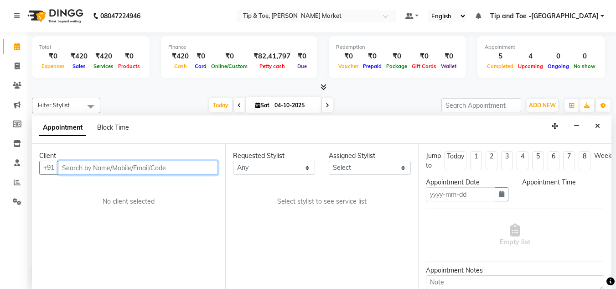
type input "04-10-2025"
select select "720"
select select "41981"
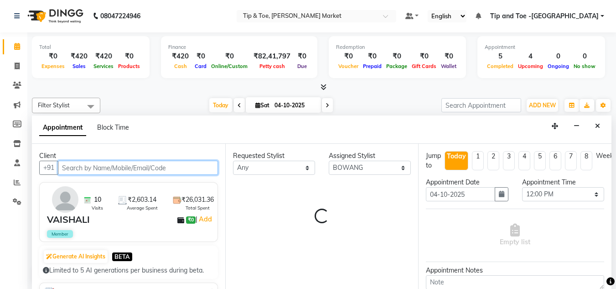
select select "2880"
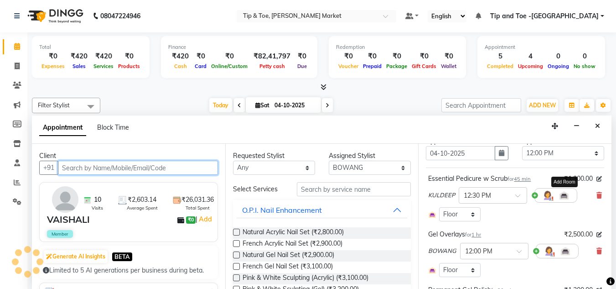
scroll to position [91, 0]
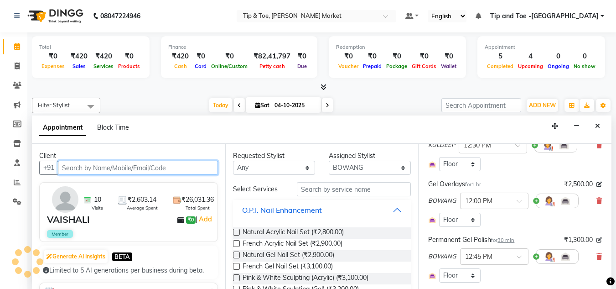
select select "2880"
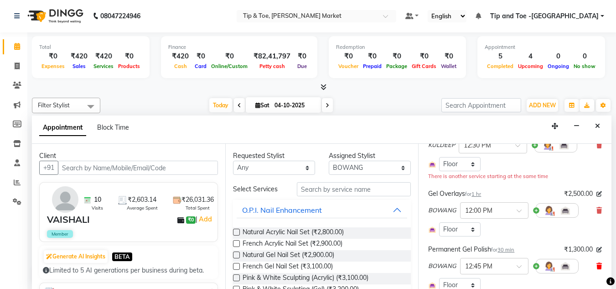
click at [596, 265] on icon at bounding box center [598, 266] width 5 height 6
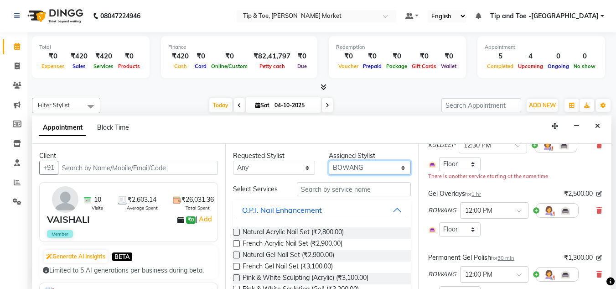
click at [367, 166] on select "Select [PERSON_NAME] [PERSON_NAME] [PERSON_NAME] [PERSON_NAME]" at bounding box center [370, 167] width 82 height 14
select select "90628"
click at [329, 160] on select "Select [PERSON_NAME] [PERSON_NAME] [PERSON_NAME] [PERSON_NAME]" at bounding box center [370, 167] width 82 height 14
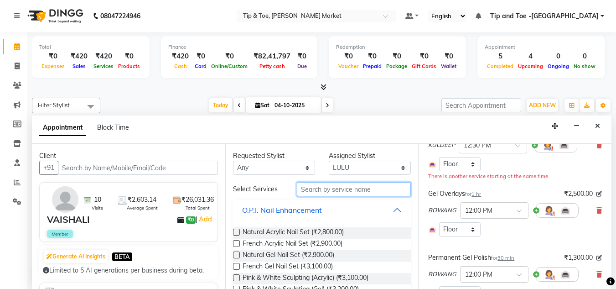
click at [350, 186] on input "text" at bounding box center [354, 189] width 114 height 14
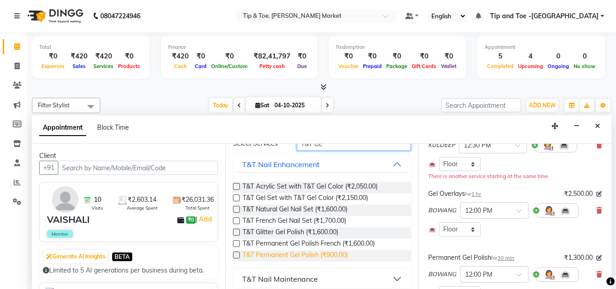
type input "T&T GE"
click at [337, 256] on span "T&T Permanent Gel Polish (₹900.00)" at bounding box center [294, 255] width 105 height 11
checkbox input "false"
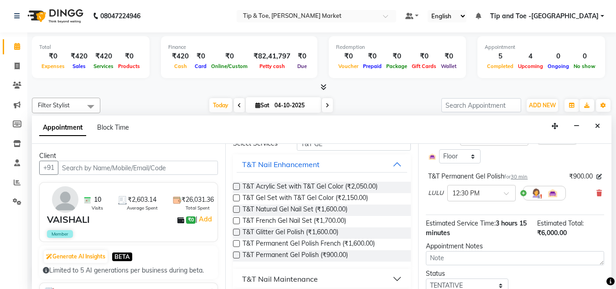
scroll to position [269, 0]
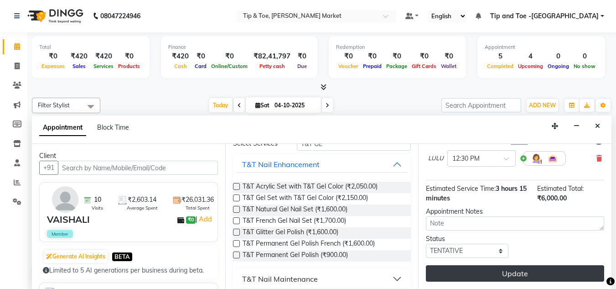
click at [533, 268] on button "Update" at bounding box center [515, 273] width 178 height 16
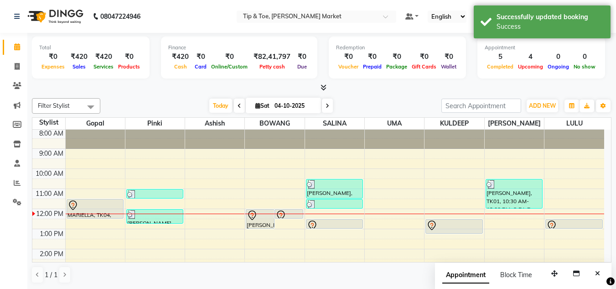
scroll to position [0, 0]
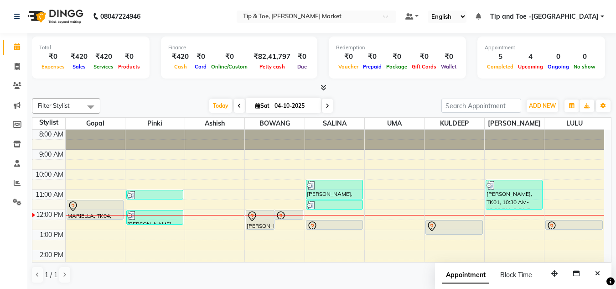
click at [234, 106] on span at bounding box center [239, 105] width 11 height 14
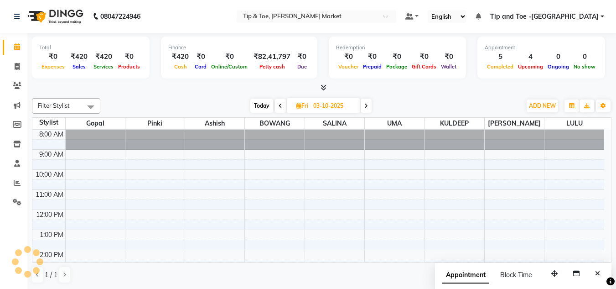
scroll to position [81, 0]
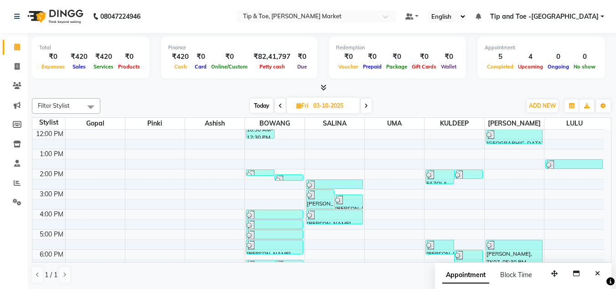
click at [266, 103] on span "Today" at bounding box center [261, 105] width 23 height 14
type input "04-10-2025"
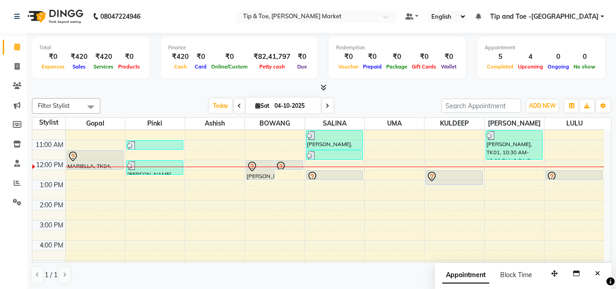
scroll to position [35, 0]
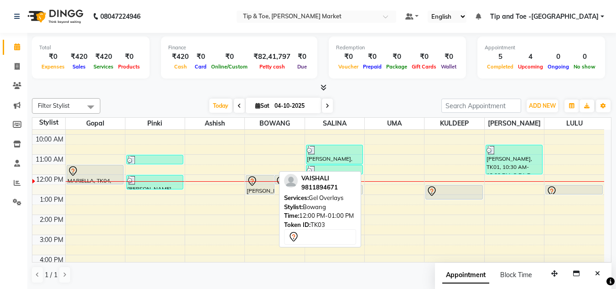
click at [263, 186] on div "[PERSON_NAME], TK03, 12:00 PM-01:00 PM, Gel Overlays" at bounding box center [260, 184] width 28 height 19
click at [261, 190] on div "[PERSON_NAME], TK03, 12:00 PM-01:00 PM, Gel Overlays" at bounding box center [260, 184] width 28 height 19
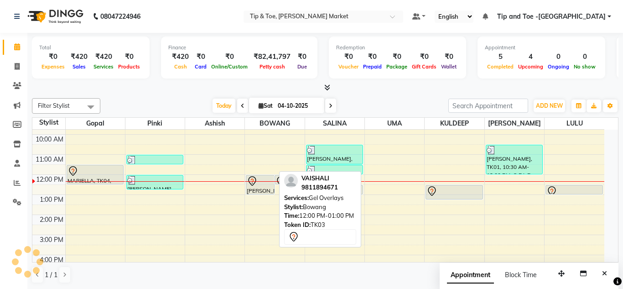
select select "7"
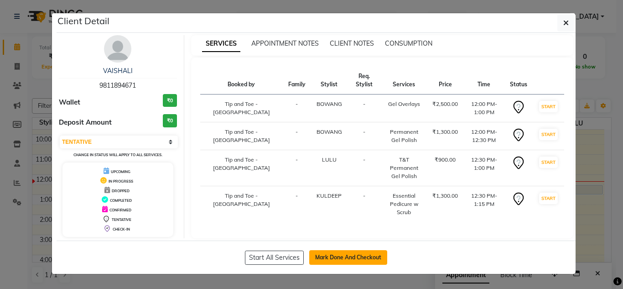
click at [325, 254] on button "Mark Done And Checkout" at bounding box center [348, 257] width 78 height 15
select select "service"
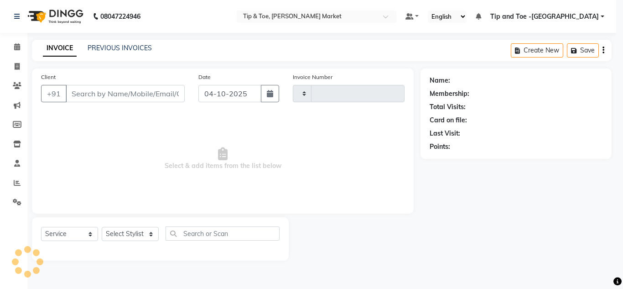
type input "1563"
select select "5940"
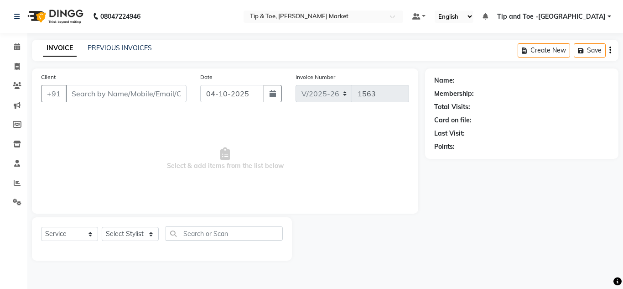
type input "9811894671"
select select "90628"
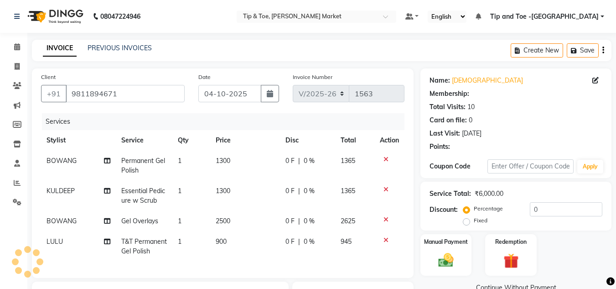
type input "20"
select select "1: Object"
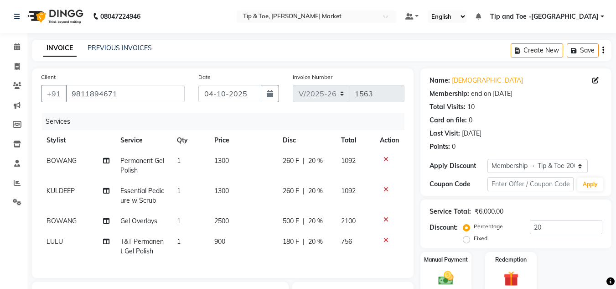
scroll to position [46, 0]
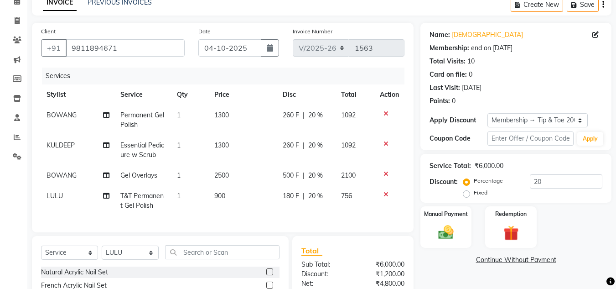
click at [217, 193] on span "900" at bounding box center [219, 195] width 11 height 8
select select "90628"
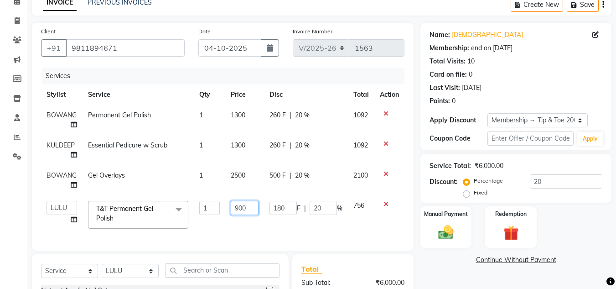
click at [239, 207] on input "900" at bounding box center [245, 208] width 28 height 14
type input "1100"
click at [322, 77] on div "Services" at bounding box center [226, 75] width 369 height 17
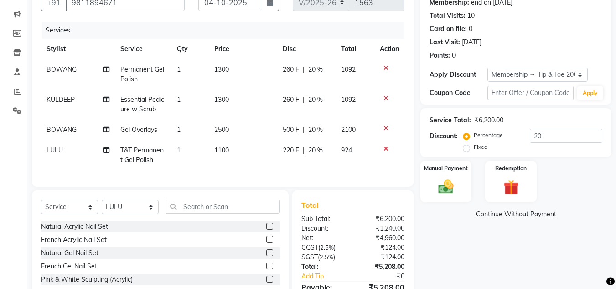
scroll to position [148, 0]
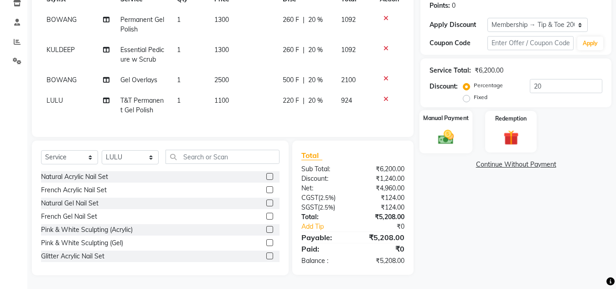
click at [448, 128] on img at bounding box center [446, 137] width 26 height 18
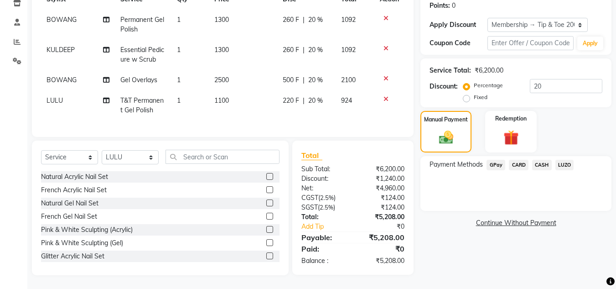
click at [516, 160] on span "CARD" at bounding box center [519, 165] width 20 height 10
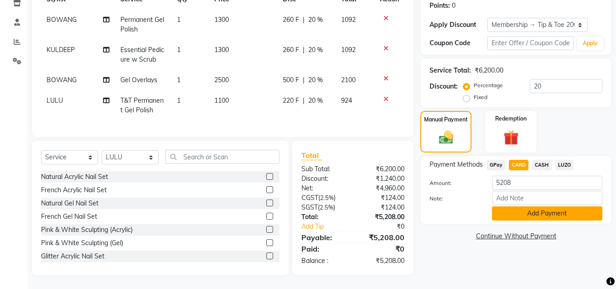
click at [547, 208] on button "Add Payment" at bounding box center [547, 213] width 110 height 14
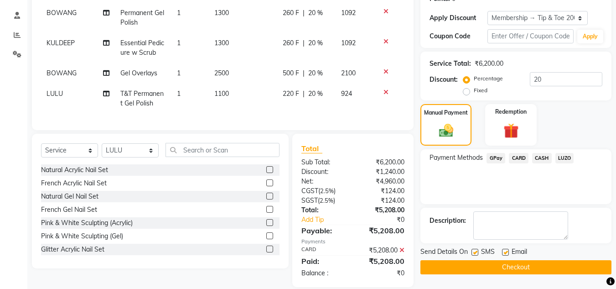
scroll to position [166, 0]
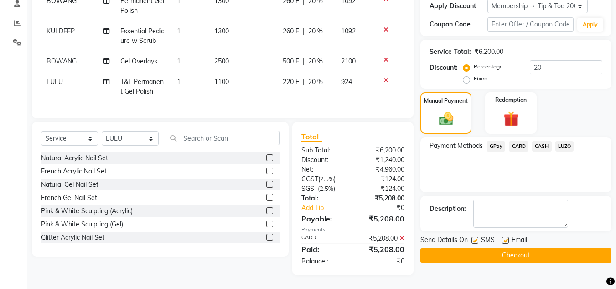
click at [507, 252] on button "Checkout" at bounding box center [515, 255] width 191 height 14
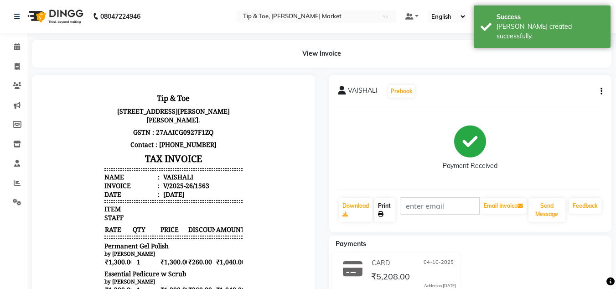
click at [387, 208] on link "Print" at bounding box center [384, 210] width 21 height 24
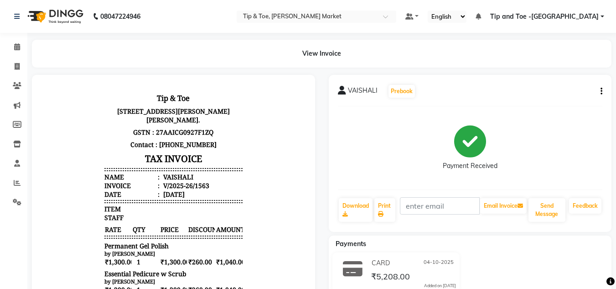
click at [14, 49] on icon at bounding box center [17, 46] width 6 height 7
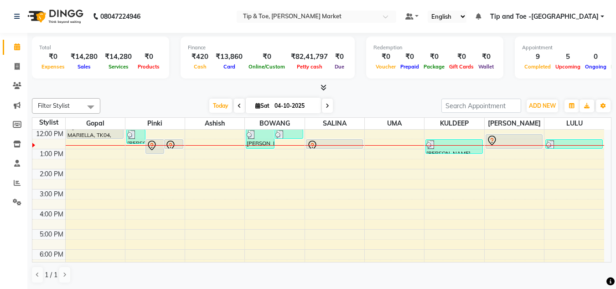
scroll to position [35, 0]
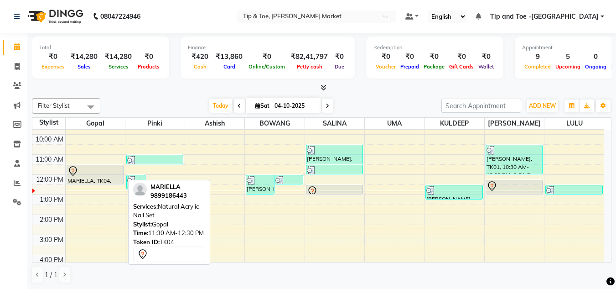
click at [99, 171] on div at bounding box center [94, 170] width 55 height 11
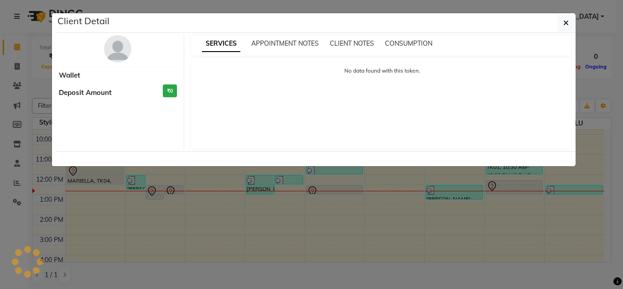
select select "7"
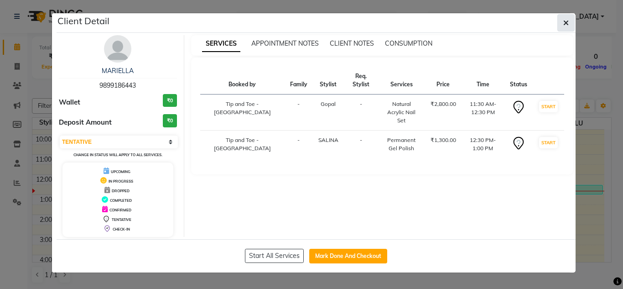
click at [573, 23] on button "button" at bounding box center [565, 22] width 17 height 17
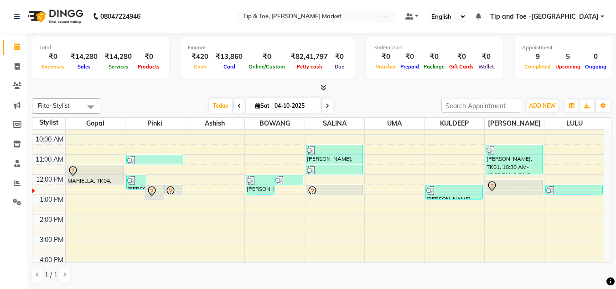
click at [405, 255] on div "8:00 AM 9:00 AM 10:00 AM 11:00 AM 12:00 PM 1:00 PM 2:00 PM 3:00 PM 4:00 PM 5:00…" at bounding box center [318, 224] width 572 height 260
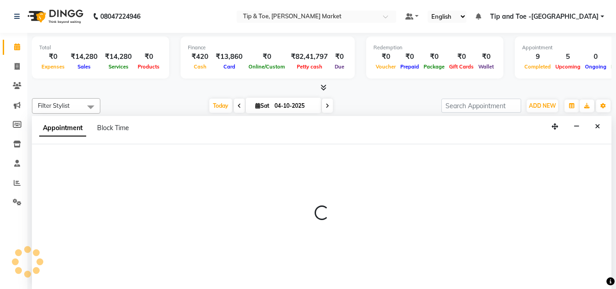
scroll to position [0, 0]
select select "64200"
select select "tentative"
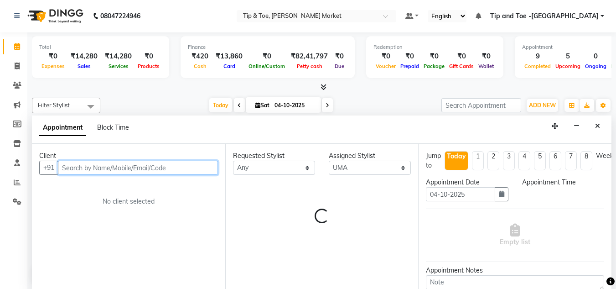
select select "960"
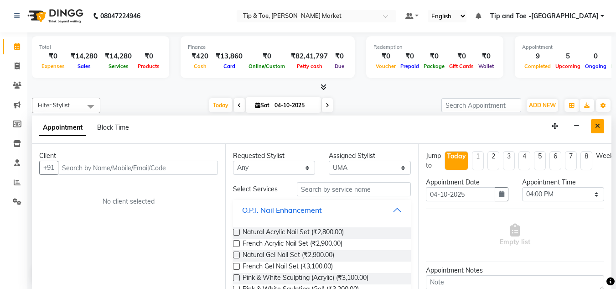
click at [598, 130] on button "Close" at bounding box center [597, 126] width 13 height 14
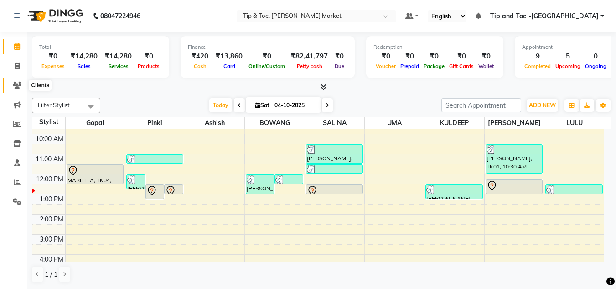
click at [16, 85] on icon at bounding box center [17, 85] width 9 height 7
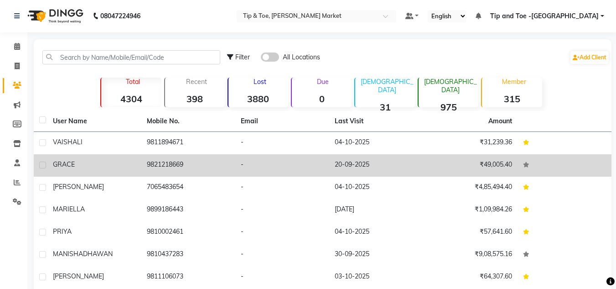
click at [98, 165] on div "GRACE" at bounding box center [94, 165] width 83 height 10
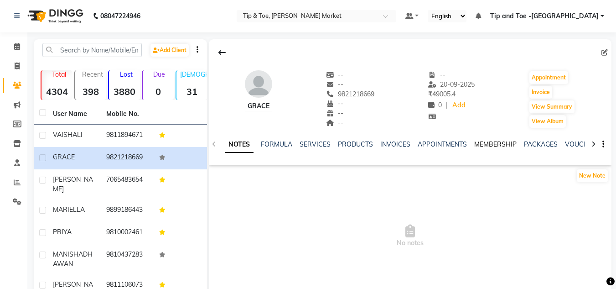
click at [477, 140] on link "MEMBERSHIP" at bounding box center [495, 144] width 42 height 8
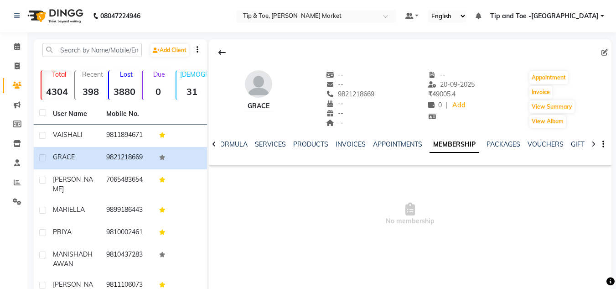
click at [456, 145] on link "MEMBERSHIP" at bounding box center [454, 144] width 50 height 16
click at [14, 47] on icon at bounding box center [17, 46] width 6 height 7
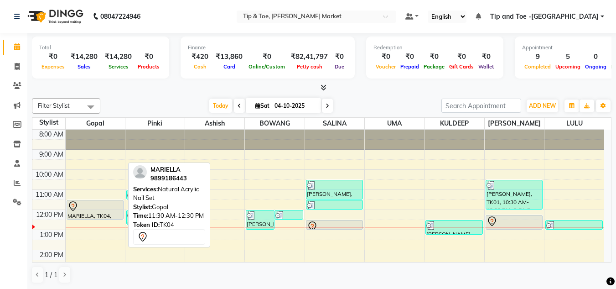
click at [96, 211] on div "MARIELLA, TK04, 11:30 AM-12:30 PM, Natural Acrylic Nail Set" at bounding box center [95, 209] width 56 height 19
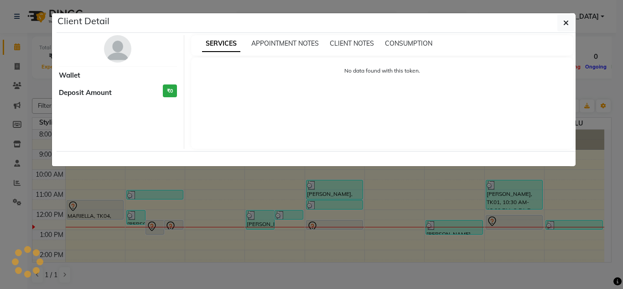
select select "7"
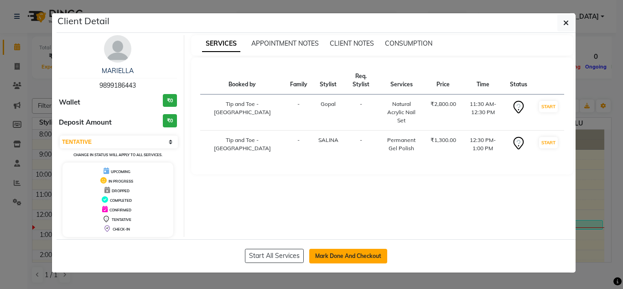
click at [348, 254] on button "Mark Done And Checkout" at bounding box center [348, 255] width 78 height 15
select select "service"
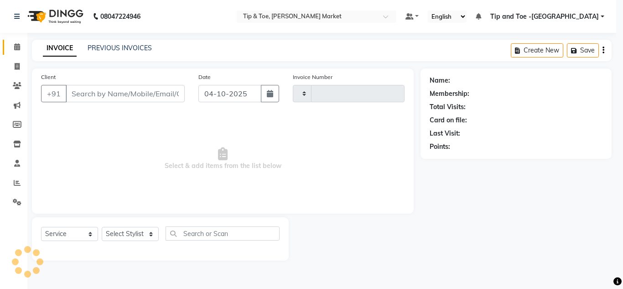
type input "1564"
select select "5940"
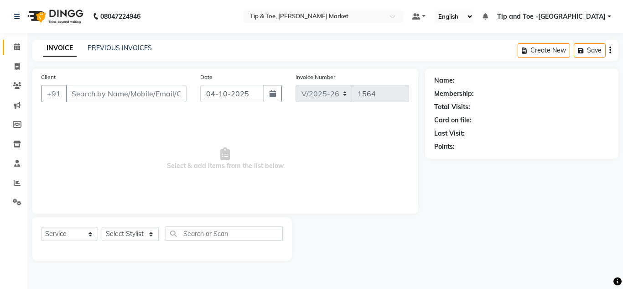
type input "9899186443"
select select "41987"
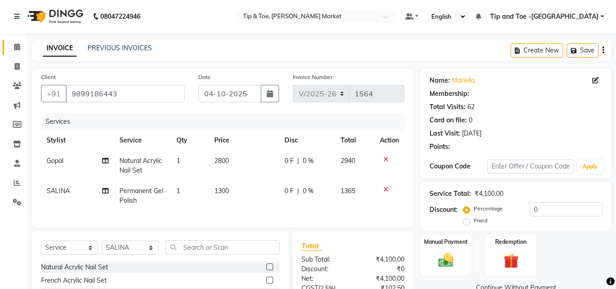
select select "1: Object"
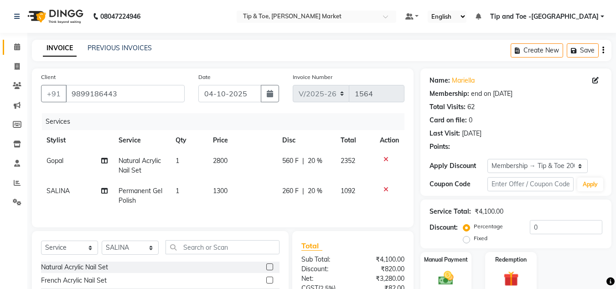
type input "20"
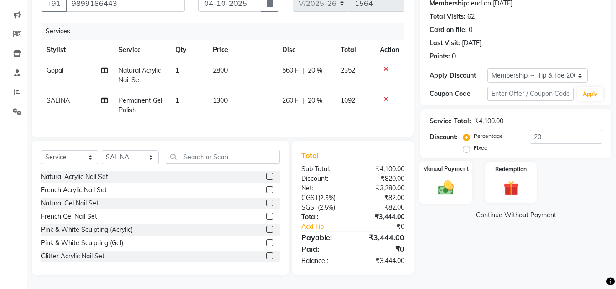
click at [443, 185] on img at bounding box center [446, 187] width 26 height 18
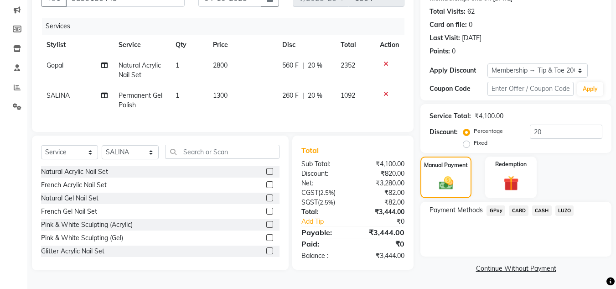
click at [539, 206] on span "CASH" at bounding box center [542, 210] width 20 height 10
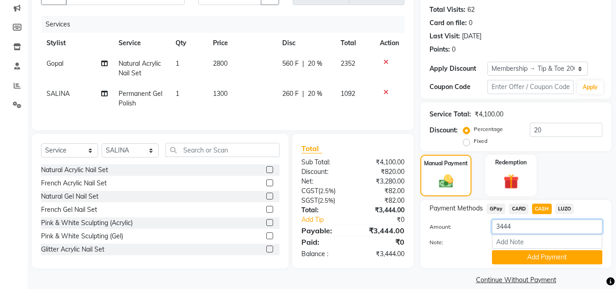
click at [513, 225] on input "3444" at bounding box center [547, 226] width 110 height 14
type input "3"
type input "2500"
click at [540, 255] on button "Add Payment" at bounding box center [547, 257] width 110 height 14
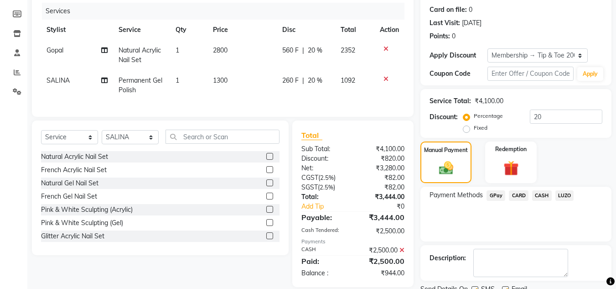
scroll to position [147, 0]
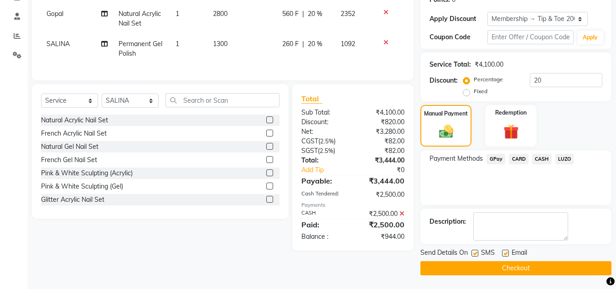
click at [523, 268] on button "Checkout" at bounding box center [515, 268] width 191 height 14
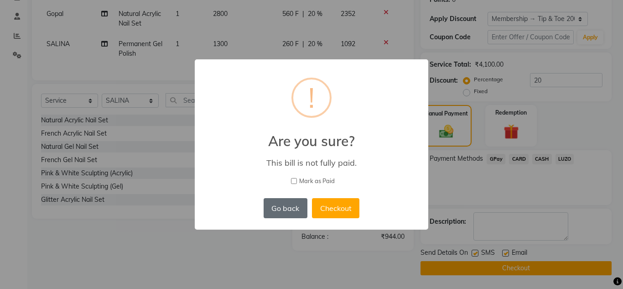
click at [270, 209] on button "Go back" at bounding box center [285, 208] width 44 height 20
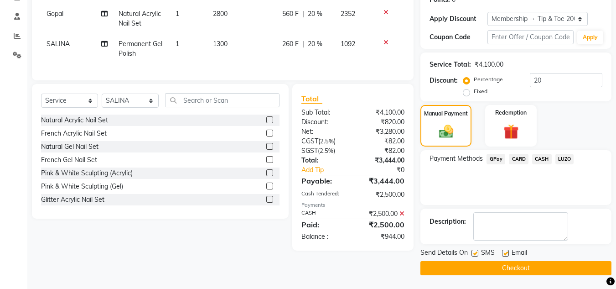
click at [541, 156] on span "CASH" at bounding box center [542, 159] width 20 height 10
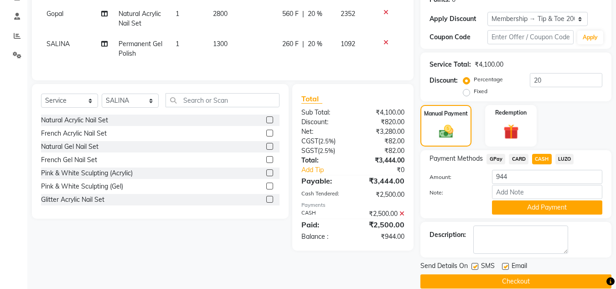
click at [402, 217] on icon at bounding box center [401, 213] width 5 height 6
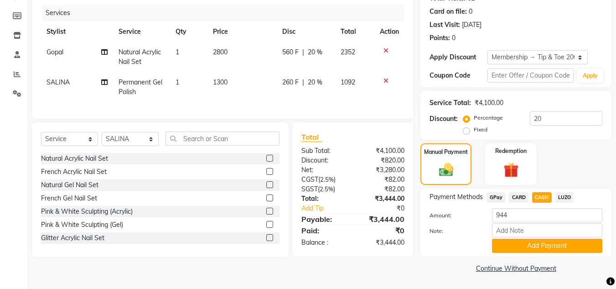
scroll to position [108, 0]
click at [510, 215] on input "944" at bounding box center [547, 215] width 110 height 14
type input "9"
type input "3444"
click at [549, 245] on button "Add Payment" at bounding box center [547, 245] width 110 height 14
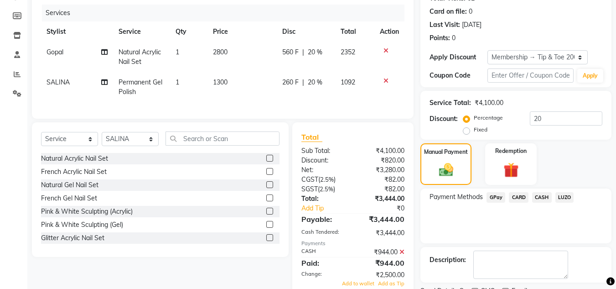
scroll to position [148, 0]
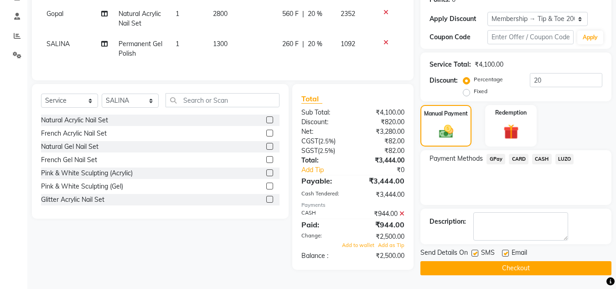
click at [402, 217] on icon at bounding box center [401, 213] width 5 height 6
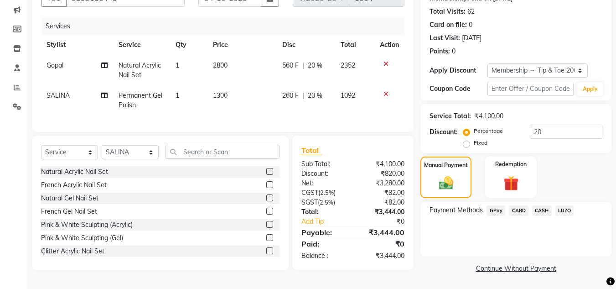
click at [541, 208] on span "CASH" at bounding box center [542, 210] width 20 height 10
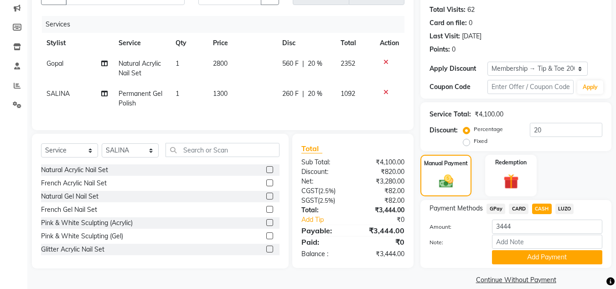
scroll to position [108, 0]
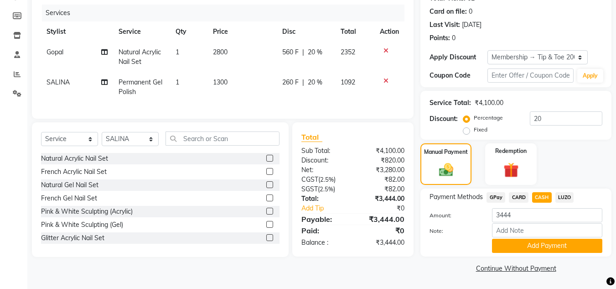
click at [555, 242] on button "Add Payment" at bounding box center [547, 245] width 110 height 14
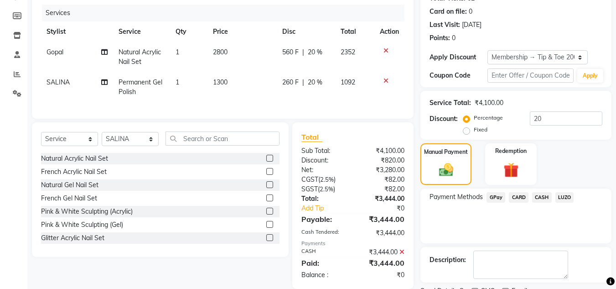
scroll to position [147, 0]
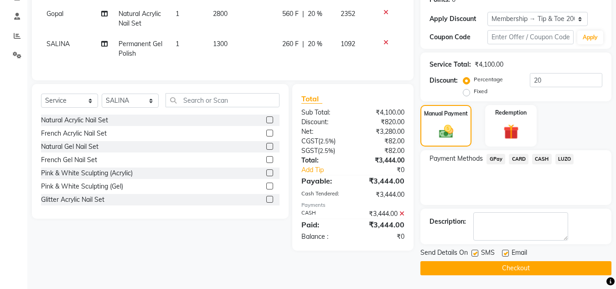
click at [531, 265] on button "Checkout" at bounding box center [515, 268] width 191 height 14
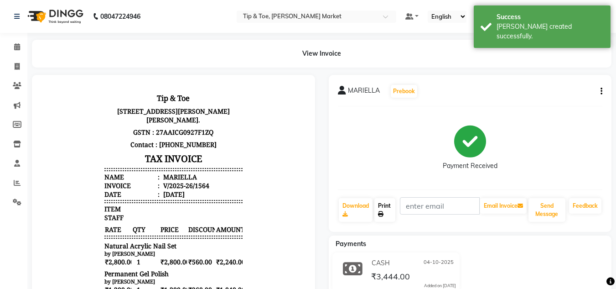
click at [386, 209] on link "Print" at bounding box center [384, 210] width 21 height 24
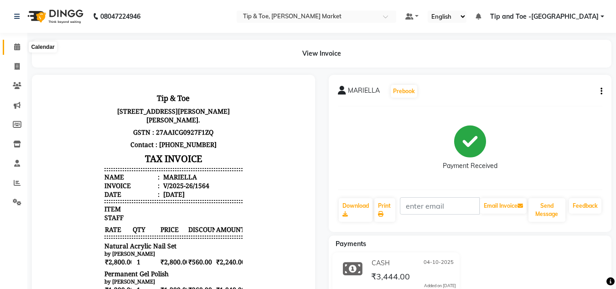
drag, startPoint x: 17, startPoint y: 47, endPoint x: 68, endPoint y: 8, distance: 65.0
click at [17, 47] on icon at bounding box center [17, 46] width 6 height 7
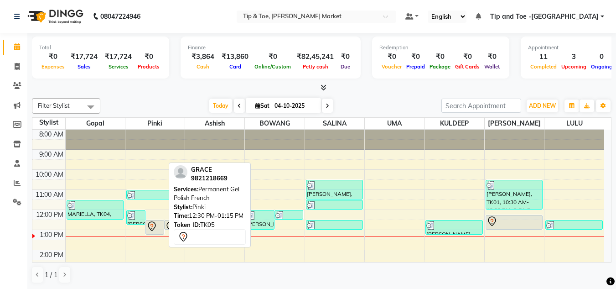
click at [158, 224] on div at bounding box center [154, 226] width 17 height 11
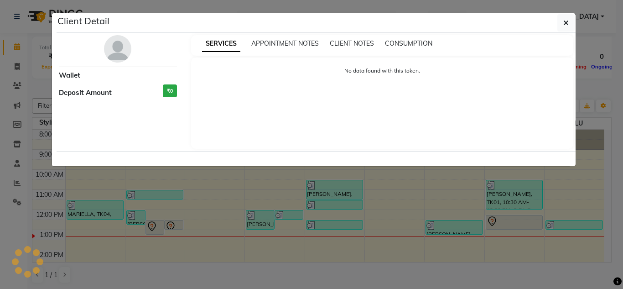
select select "7"
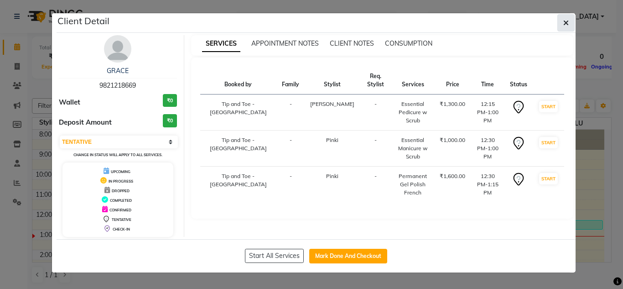
click at [571, 19] on button "button" at bounding box center [565, 22] width 17 height 17
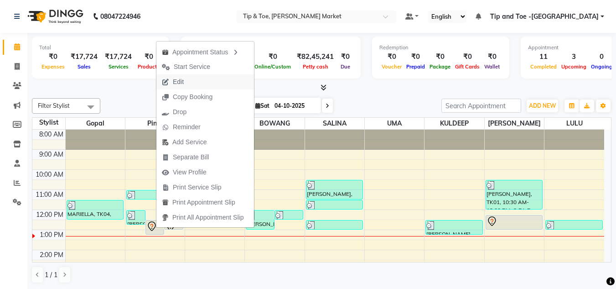
click at [172, 81] on span "Edit" at bounding box center [172, 81] width 33 height 15
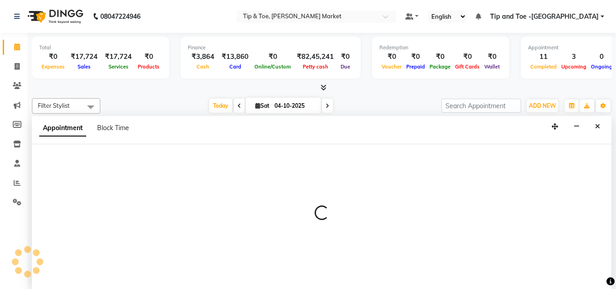
scroll to position [0, 0]
select select "tentative"
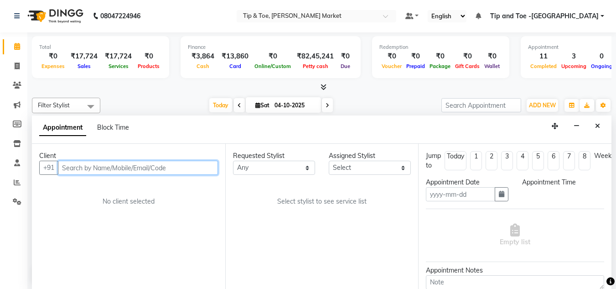
type input "04-10-2025"
select select "735"
select select "41968"
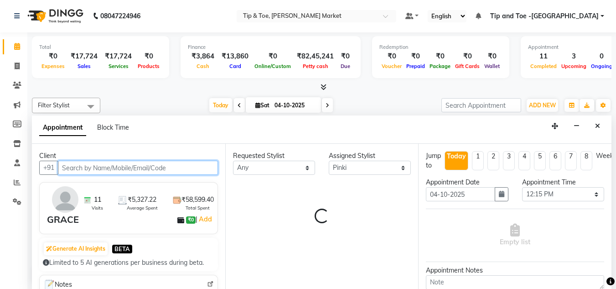
select select "2880"
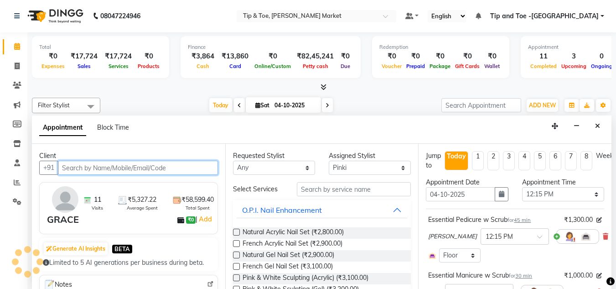
select select "2880"
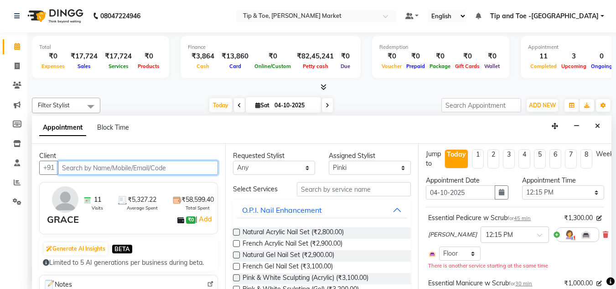
scroll to position [0, 0]
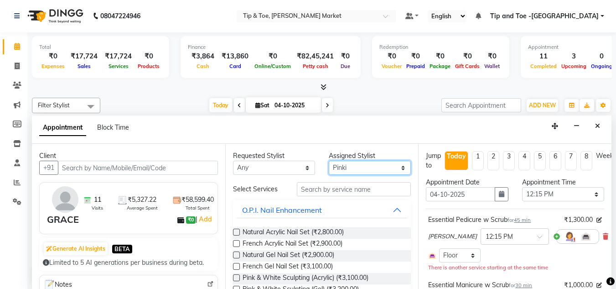
click at [396, 167] on select "Select [PERSON_NAME] [PERSON_NAME] [PERSON_NAME] [PERSON_NAME]" at bounding box center [370, 167] width 82 height 14
select select "41987"
click at [329, 160] on select "Select [PERSON_NAME] [PERSON_NAME] [PERSON_NAME] [PERSON_NAME]" at bounding box center [370, 167] width 82 height 14
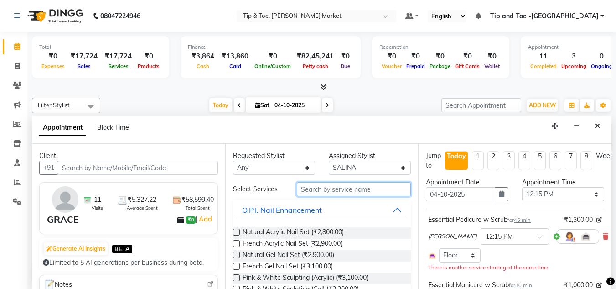
click at [315, 190] on input "text" at bounding box center [354, 189] width 114 height 14
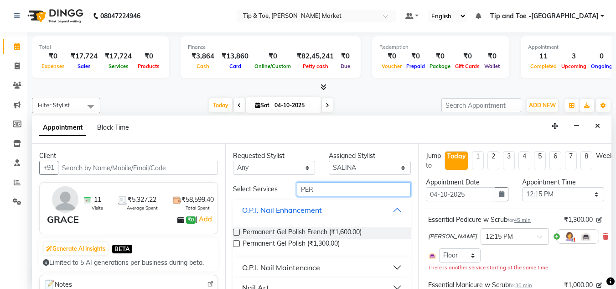
type input "PER"
click at [236, 245] on label at bounding box center [236, 243] width 7 height 7
click at [236, 245] on input "checkbox" at bounding box center [236, 244] width 6 height 6
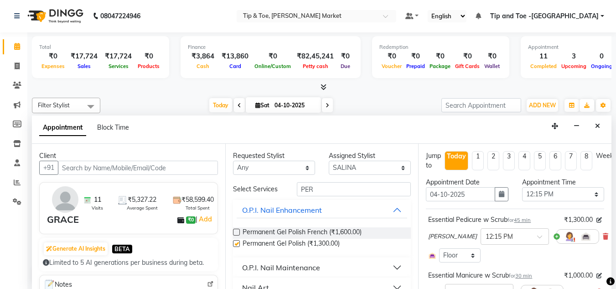
checkbox input "false"
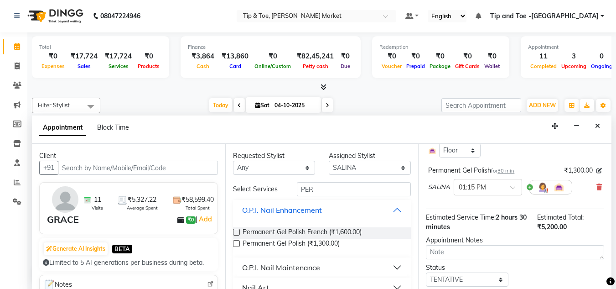
scroll to position [252, 0]
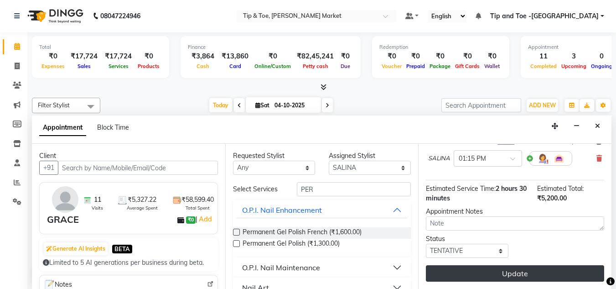
click at [515, 265] on button "Update" at bounding box center [515, 273] width 178 height 16
click at [515, 265] on div "Update" at bounding box center [515, 273] width 178 height 16
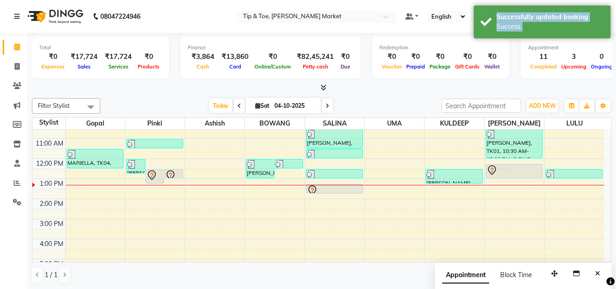
scroll to position [10, 0]
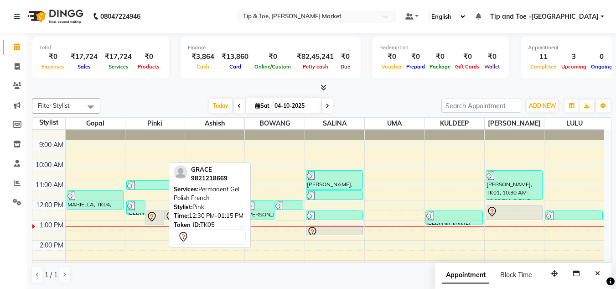
click at [156, 219] on icon at bounding box center [151, 216] width 11 height 11
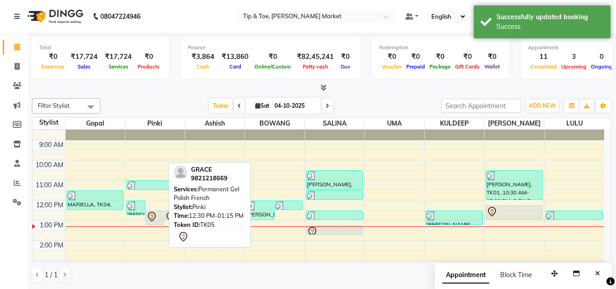
select select "7"
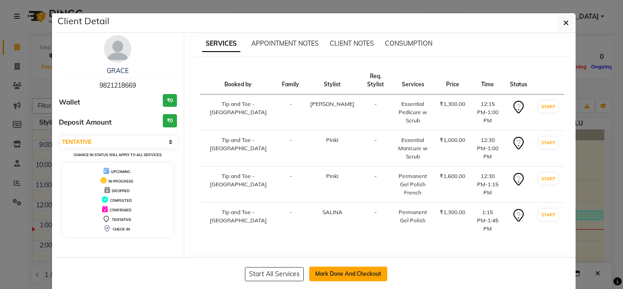
click at [352, 266] on button "Mark Done And Checkout" at bounding box center [348, 273] width 78 height 15
select select "service"
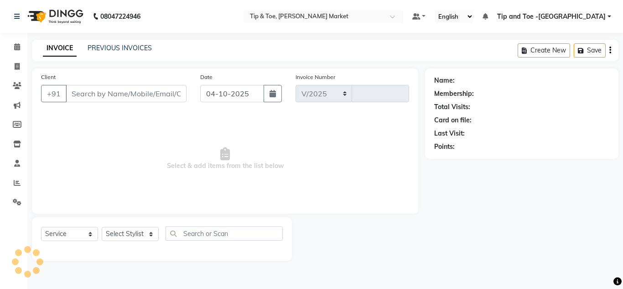
select select "5940"
type input "1565"
type input "9821218669"
select select "41987"
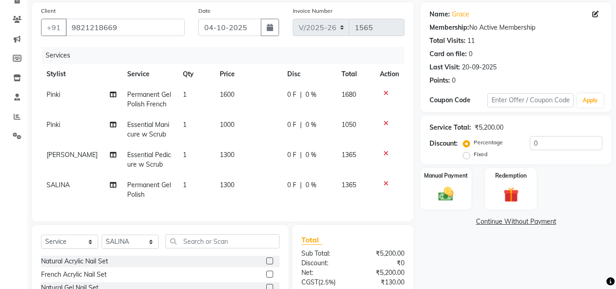
scroll to position [157, 0]
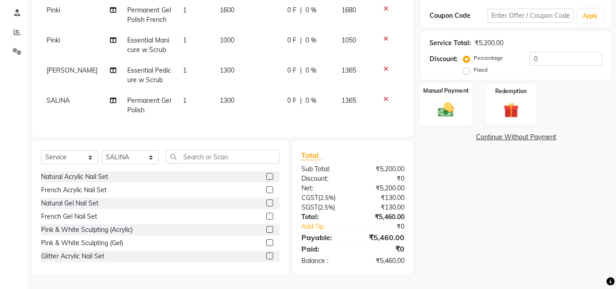
click at [451, 86] on label "Manual Payment" at bounding box center [446, 90] width 46 height 9
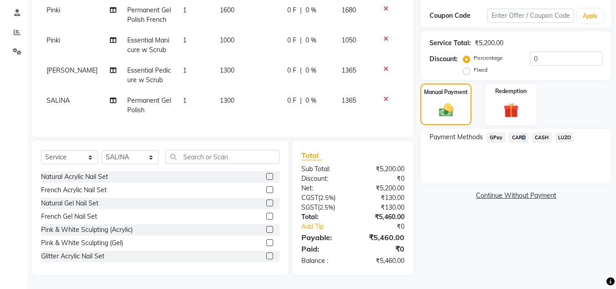
drag, startPoint x: 520, startPoint y: 129, endPoint x: 511, endPoint y: 137, distance: 11.9
click at [517, 132] on span "CARD" at bounding box center [519, 137] width 20 height 10
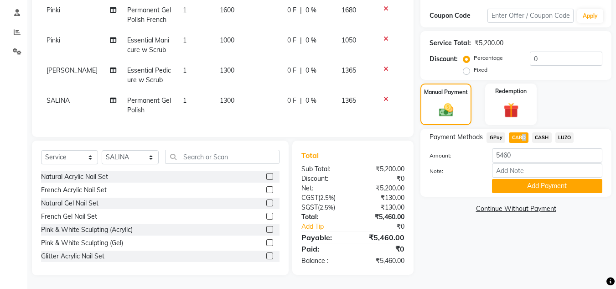
click at [523, 179] on button "Add Payment" at bounding box center [547, 186] width 110 height 14
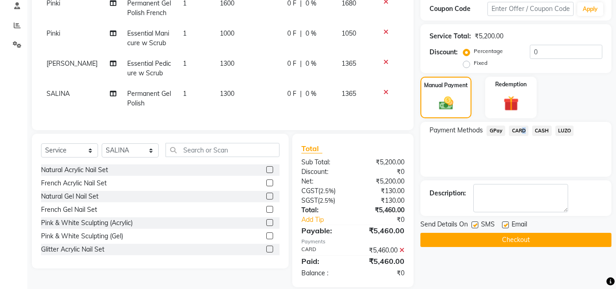
click at [496, 237] on button "Checkout" at bounding box center [515, 239] width 191 height 14
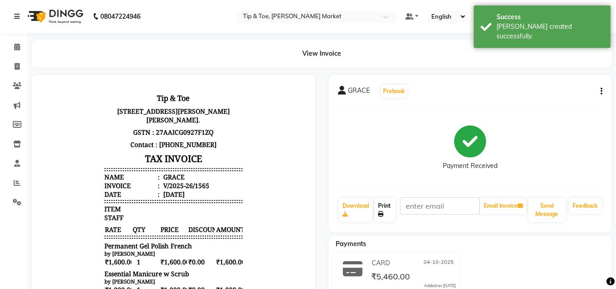
click at [384, 206] on link "Print" at bounding box center [384, 210] width 21 height 24
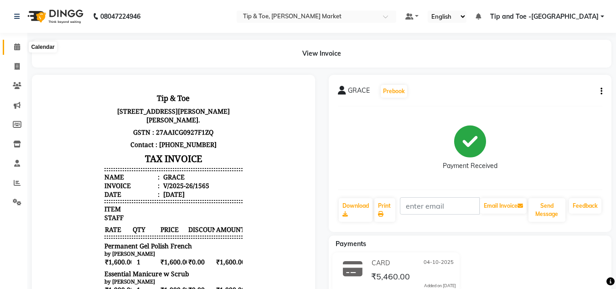
click at [17, 48] on icon at bounding box center [17, 46] width 6 height 7
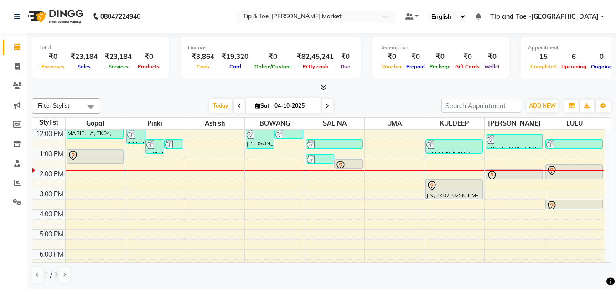
scroll to position [91, 0]
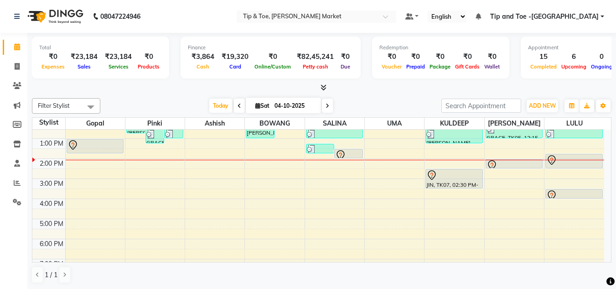
click at [153, 150] on div "8:00 AM 9:00 AM 10:00 AM 11:00 AM 12:00 PM 1:00 PM 2:00 PM 3:00 PM 4:00 PM 5:00…" at bounding box center [318, 168] width 572 height 260
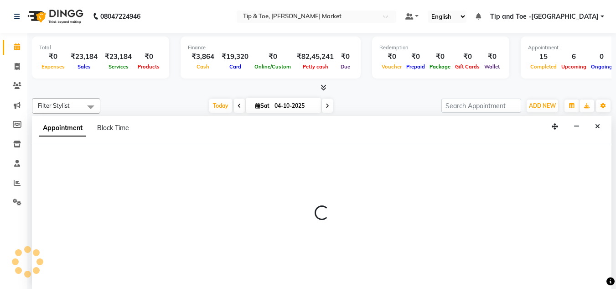
scroll to position [0, 0]
select select "41968"
select select "tentative"
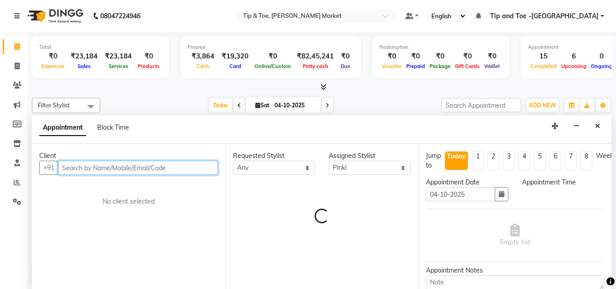
select select "810"
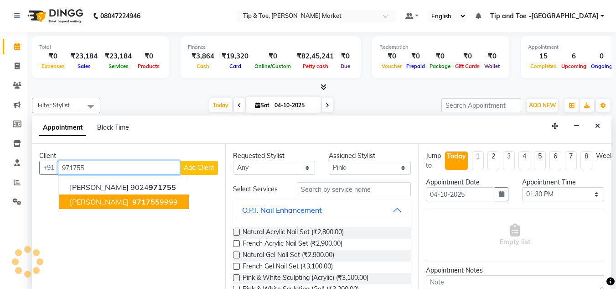
click at [96, 204] on span "[PERSON_NAME]" at bounding box center [99, 201] width 59 height 9
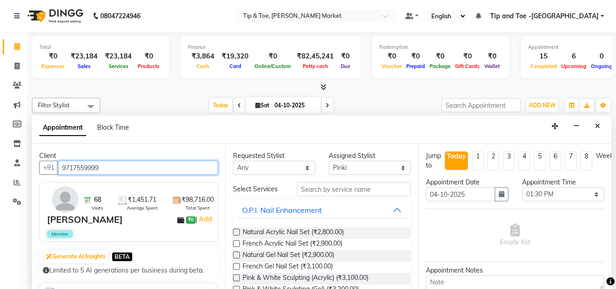
type input "9717559999"
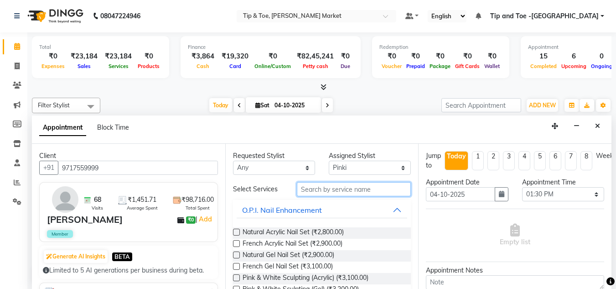
click at [301, 187] on input "text" at bounding box center [354, 189] width 114 height 14
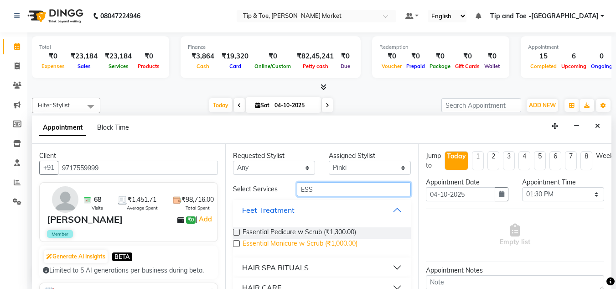
type input "ESS"
click at [297, 244] on span "Essential Manicure w Scrub (₹1,000.00)" at bounding box center [299, 243] width 115 height 11
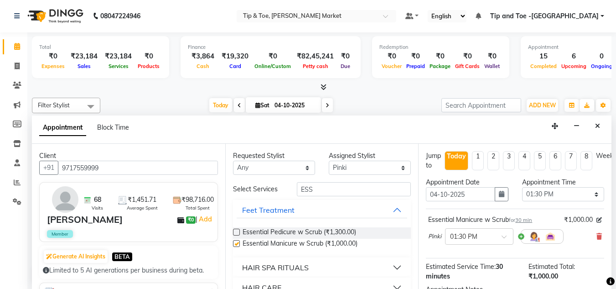
checkbox input "false"
click at [366, 165] on select "Select [PERSON_NAME] [PERSON_NAME] [PERSON_NAME] [PERSON_NAME]" at bounding box center [370, 167] width 82 height 14
select select "90516"
click at [329, 160] on select "Select [PERSON_NAME] [PERSON_NAME] [PERSON_NAME] [PERSON_NAME]" at bounding box center [370, 167] width 82 height 14
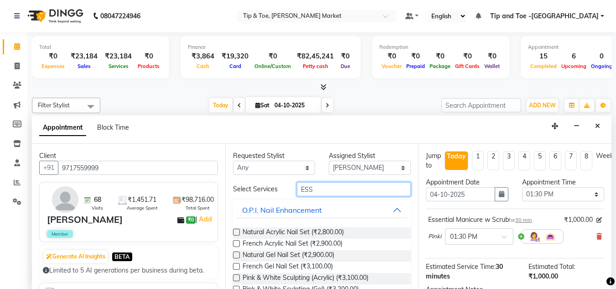
click at [335, 187] on input "ESS" at bounding box center [354, 189] width 114 height 14
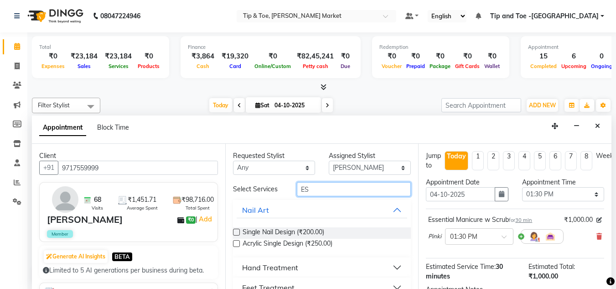
type input "E"
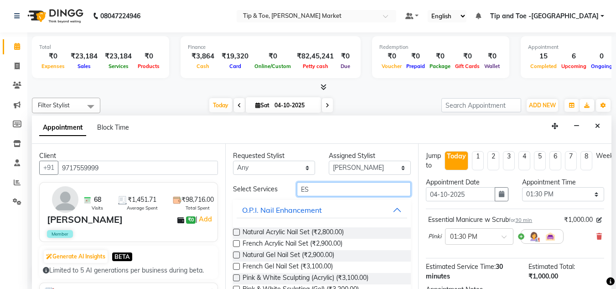
type input "ESS"
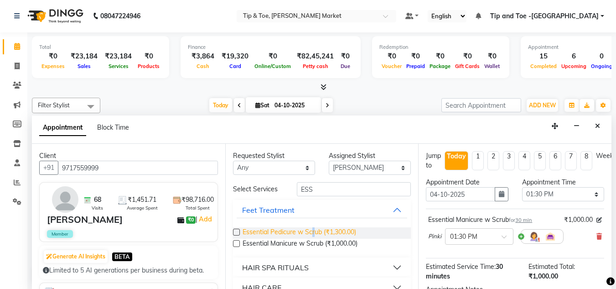
click at [313, 228] on span "Essential Pedicure w Scrub (₹1,300.00)" at bounding box center [298, 232] width 113 height 11
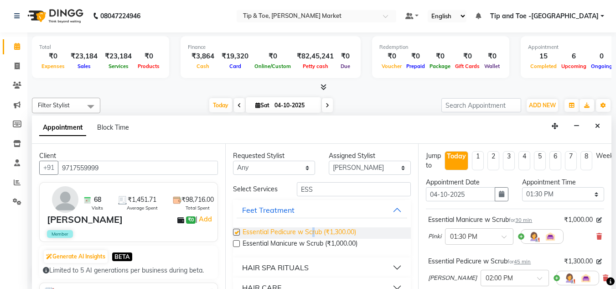
checkbox input "false"
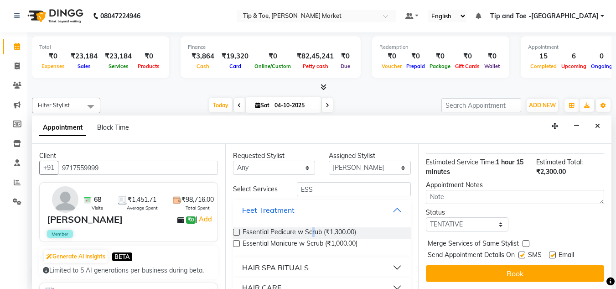
scroll to position [153, 0]
click at [484, 265] on button "Book" at bounding box center [515, 273] width 178 height 16
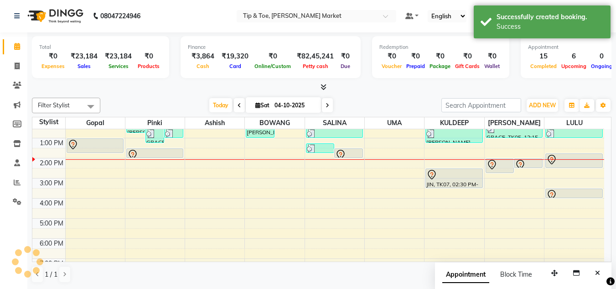
scroll to position [0, 0]
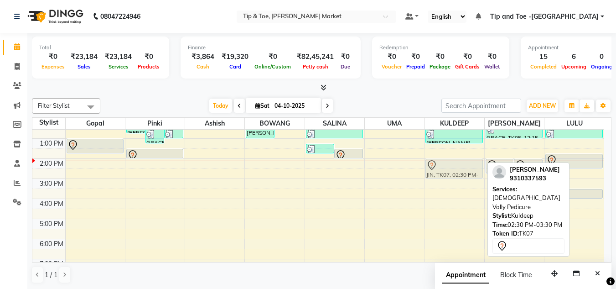
drag, startPoint x: 447, startPoint y: 181, endPoint x: 443, endPoint y: 172, distance: 10.2
click at [443, 172] on div "[PERSON_NAME], TK03, 12:30 PM-01:15 PM, Essential Pedicure w Scrub JIN, TK07, 0…" at bounding box center [453, 168] width 59 height 260
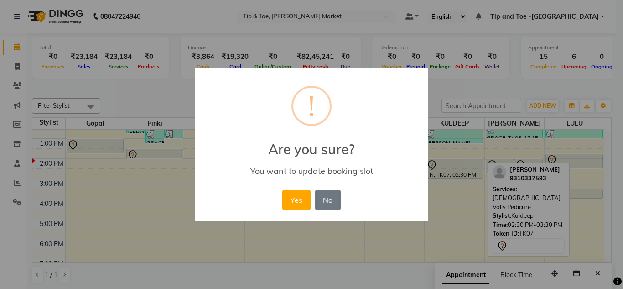
click at [296, 195] on button "Yes" at bounding box center [296, 200] width 28 height 20
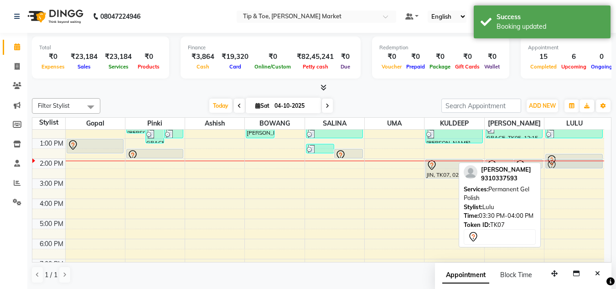
drag, startPoint x: 563, startPoint y: 194, endPoint x: 566, endPoint y: 165, distance: 29.3
click at [566, 165] on div "[PERSON_NAME], TK03, 12:30 PM-01:00 PM, T&T Permanent Gel Polish JIN, TK07, 01:…" at bounding box center [574, 168] width 60 height 260
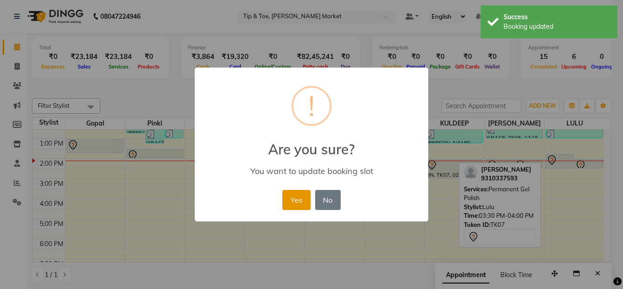
click at [294, 200] on button "Yes" at bounding box center [296, 200] width 28 height 20
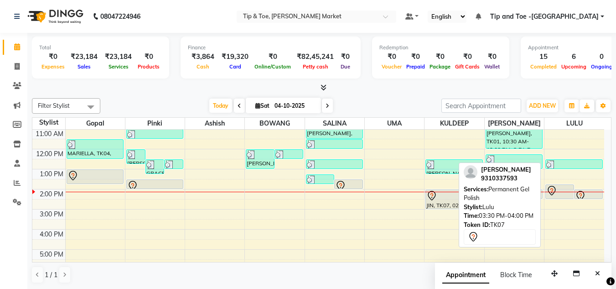
scroll to position [46, 0]
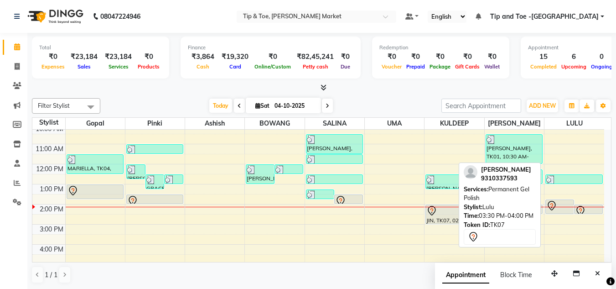
click at [178, 248] on div "8:00 AM 9:00 AM 10:00 AM 11:00 AM 12:00 PM 1:00 PM 2:00 PM 3:00 PM 4:00 PM 5:00…" at bounding box center [318, 214] width 572 height 260
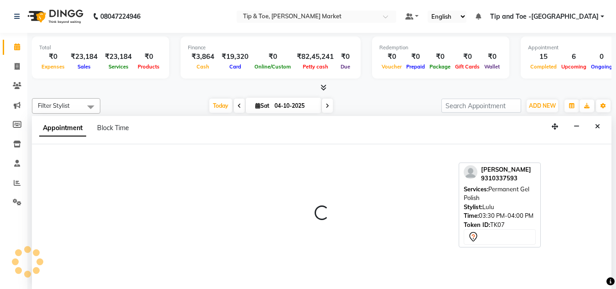
select select "41968"
select select "960"
select select "tentative"
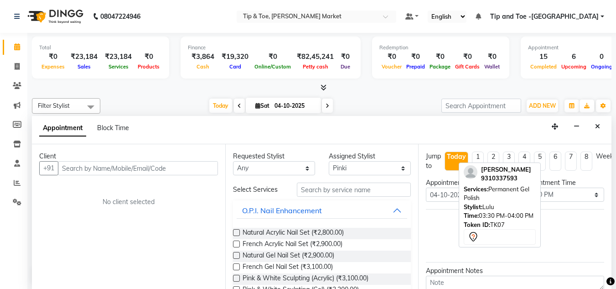
scroll to position [0, 0]
